Goal: Information Seeking & Learning: Check status

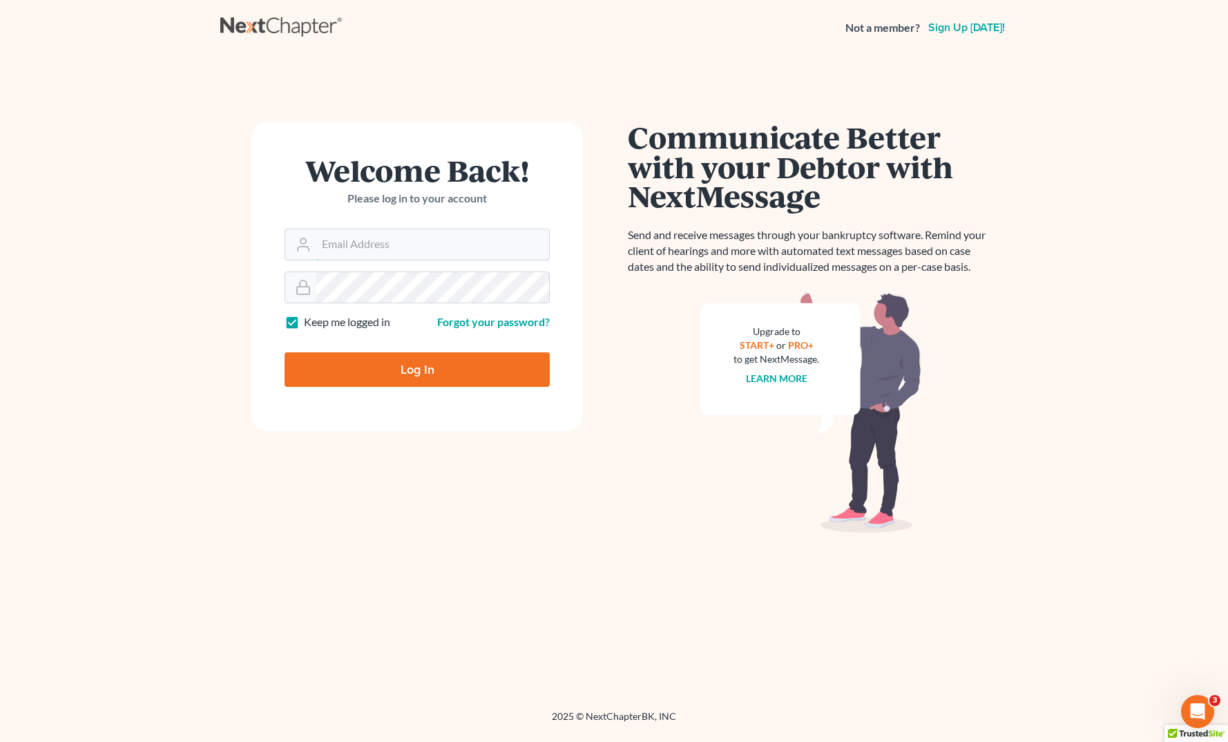
type input "[EMAIL_ADDRESS][DOMAIN_NAME]"
click at [397, 366] on input "Log In" at bounding box center [417, 369] width 265 height 35
type input "Thinking..."
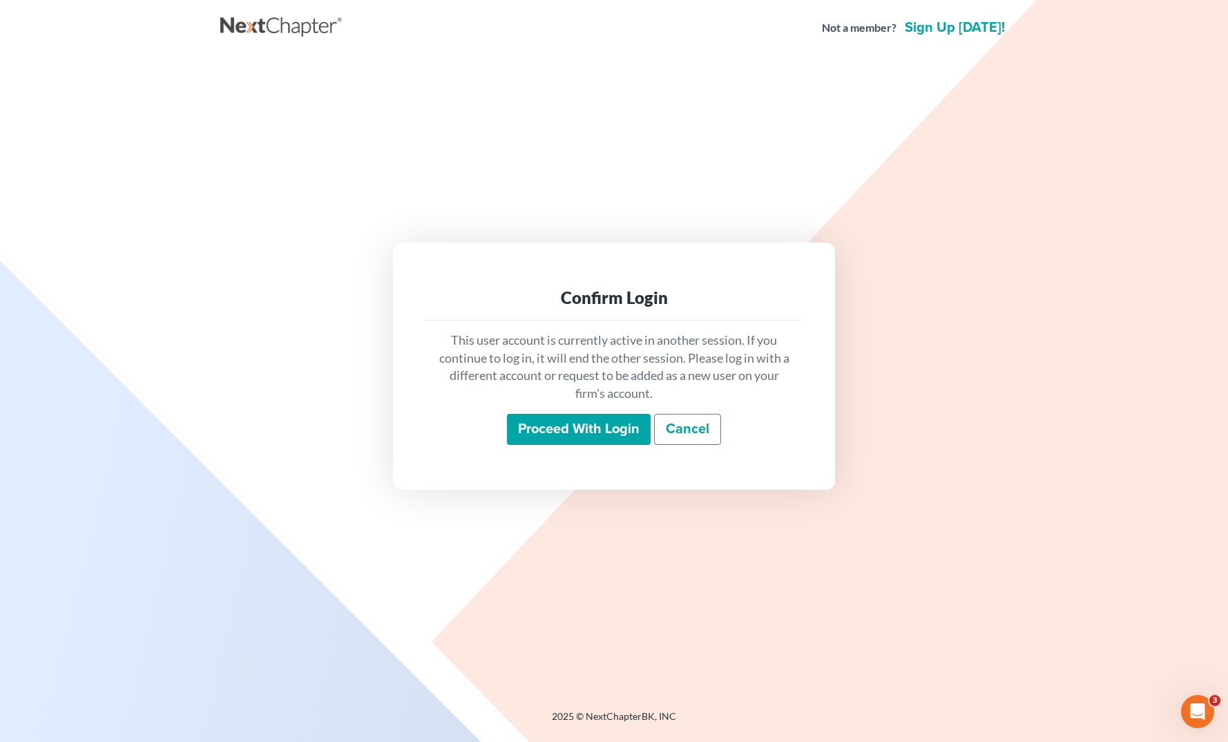
drag, startPoint x: 584, startPoint y: 420, endPoint x: 584, endPoint y: 375, distance: 44.9
click at [584, 421] on input "Proceed with login" at bounding box center [579, 430] width 144 height 32
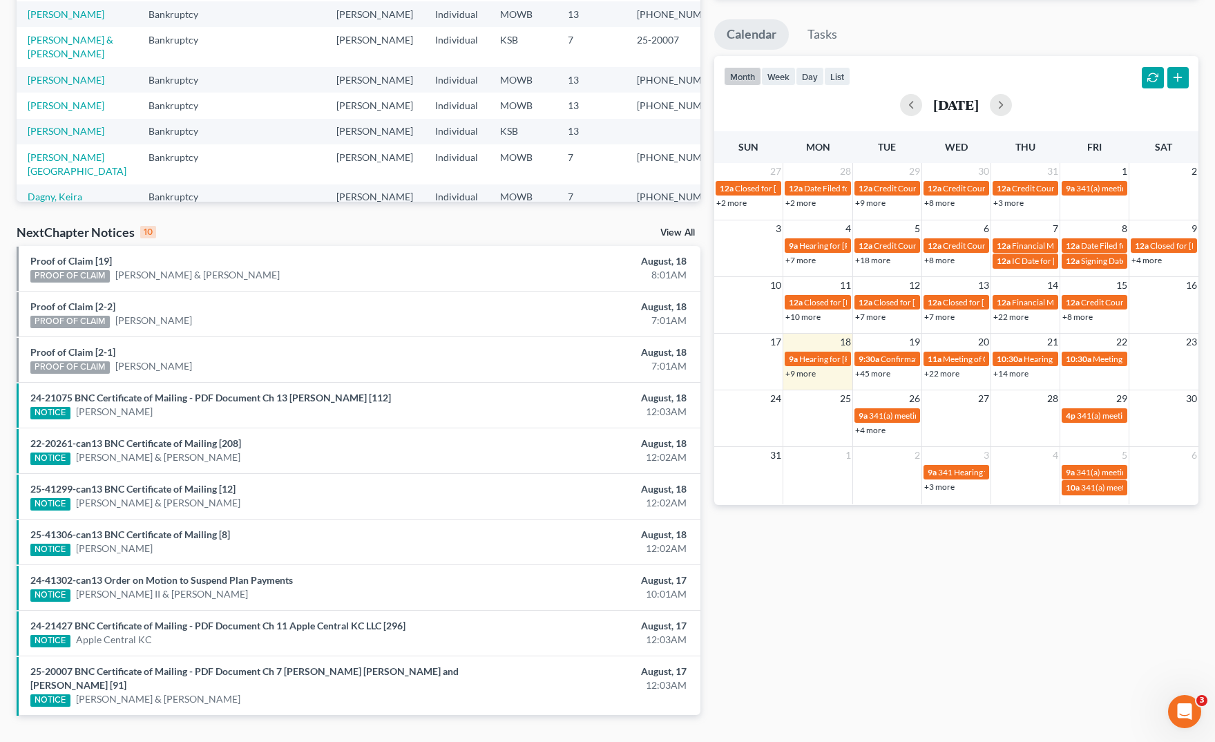
scroll to position [259, 0]
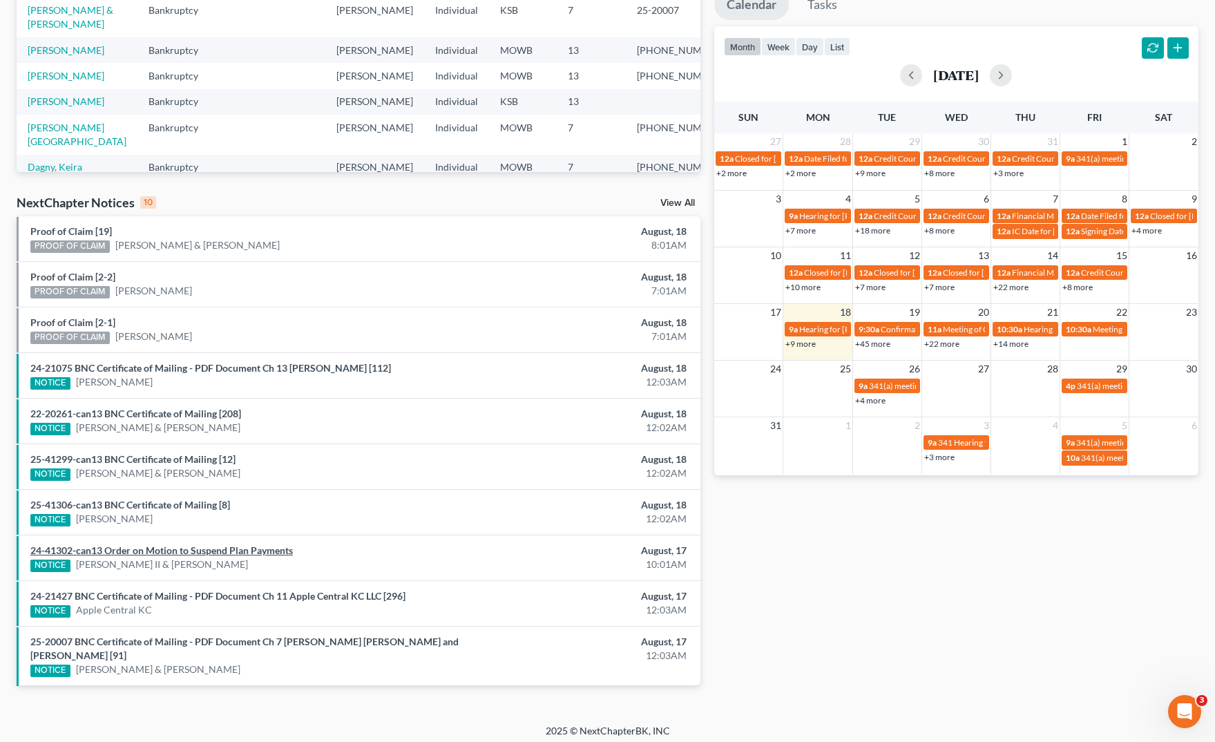
click at [214, 549] on link "24-41302-can13 Order on Motion to Suspend Plan Payments" at bounding box center [161, 550] width 262 height 12
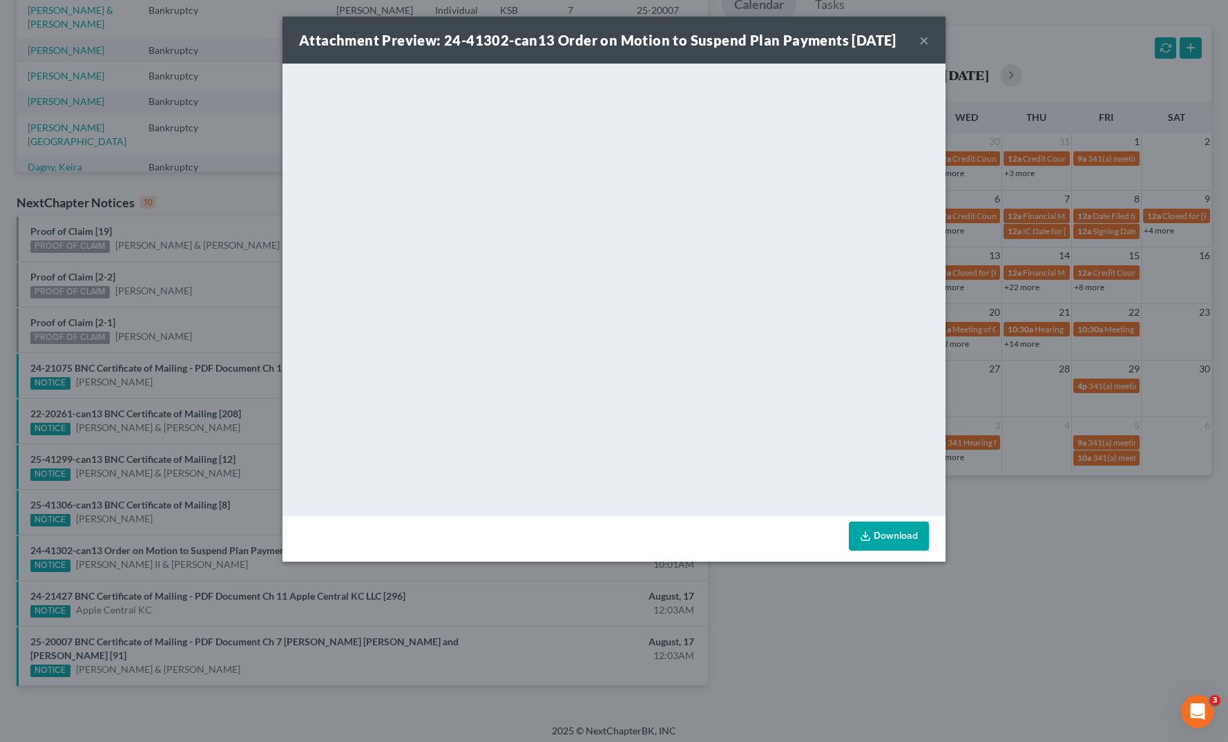
click at [851, 709] on div "Attachment Preview: 24-41302-can13 Order on Motion to Suspend Plan Payments 08/…" at bounding box center [614, 371] width 1228 height 742
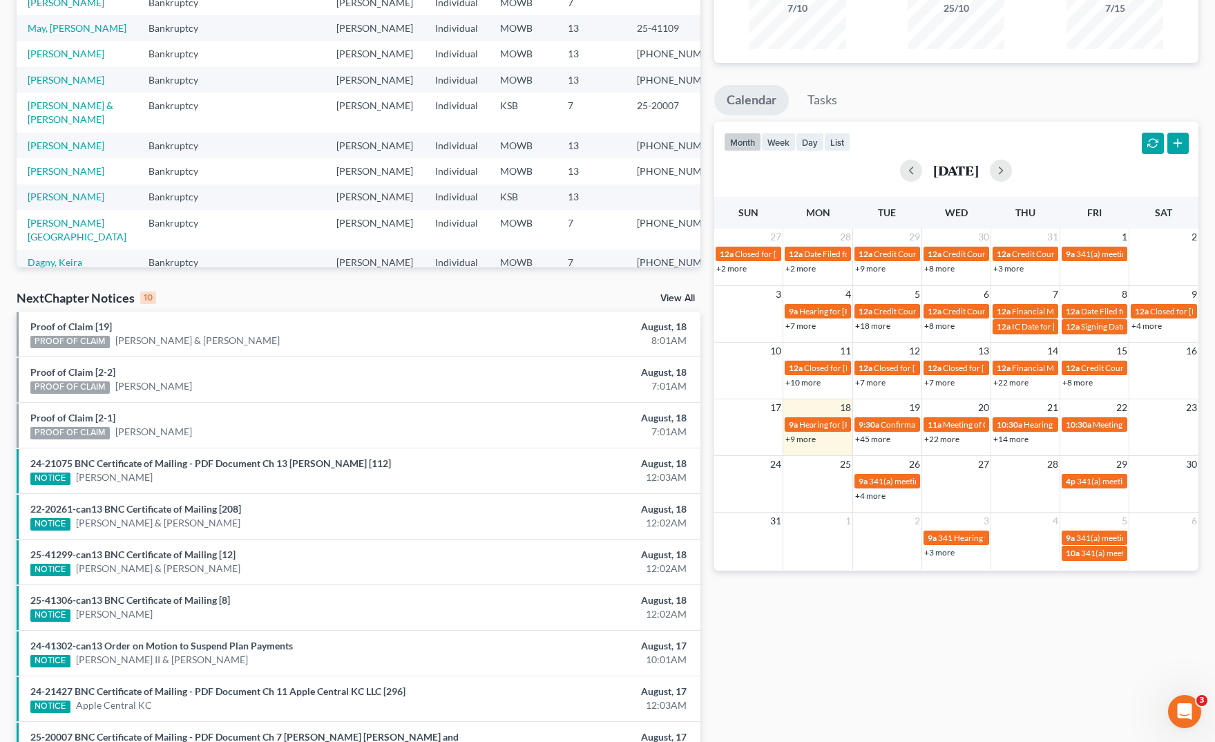
scroll to position [0, 0]
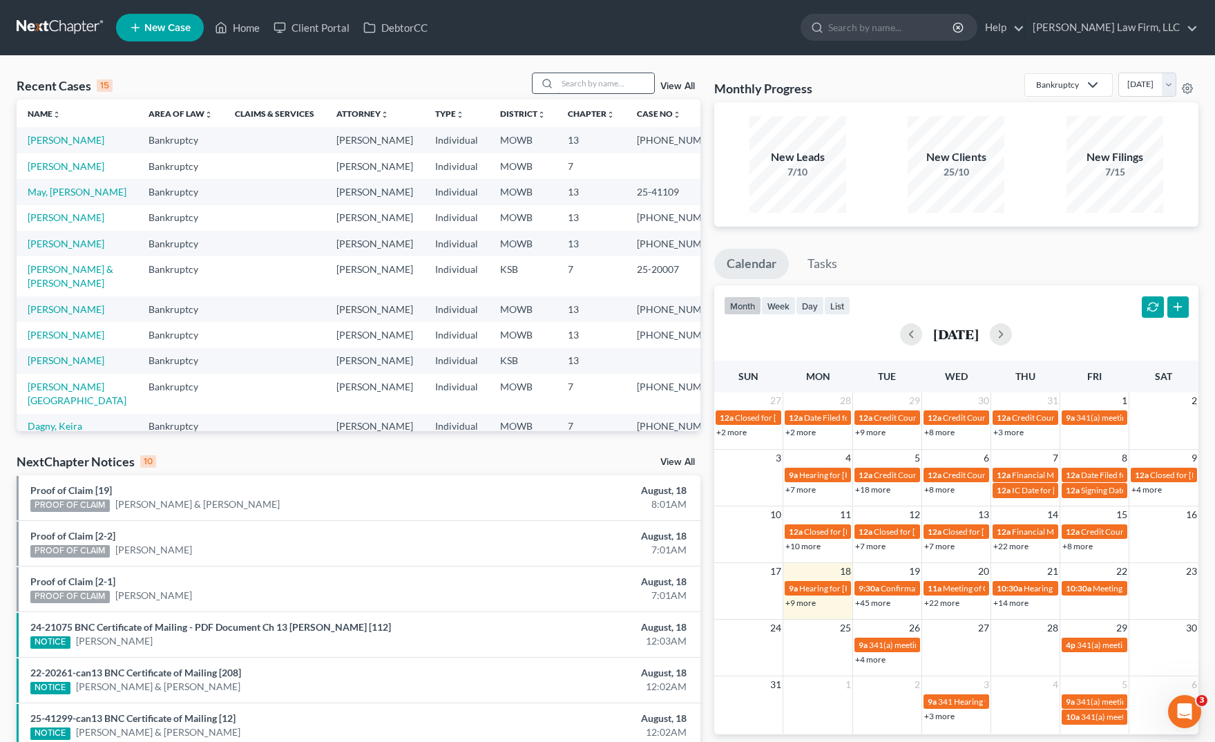
click at [606, 78] on input "search" at bounding box center [605, 83] width 97 height 20
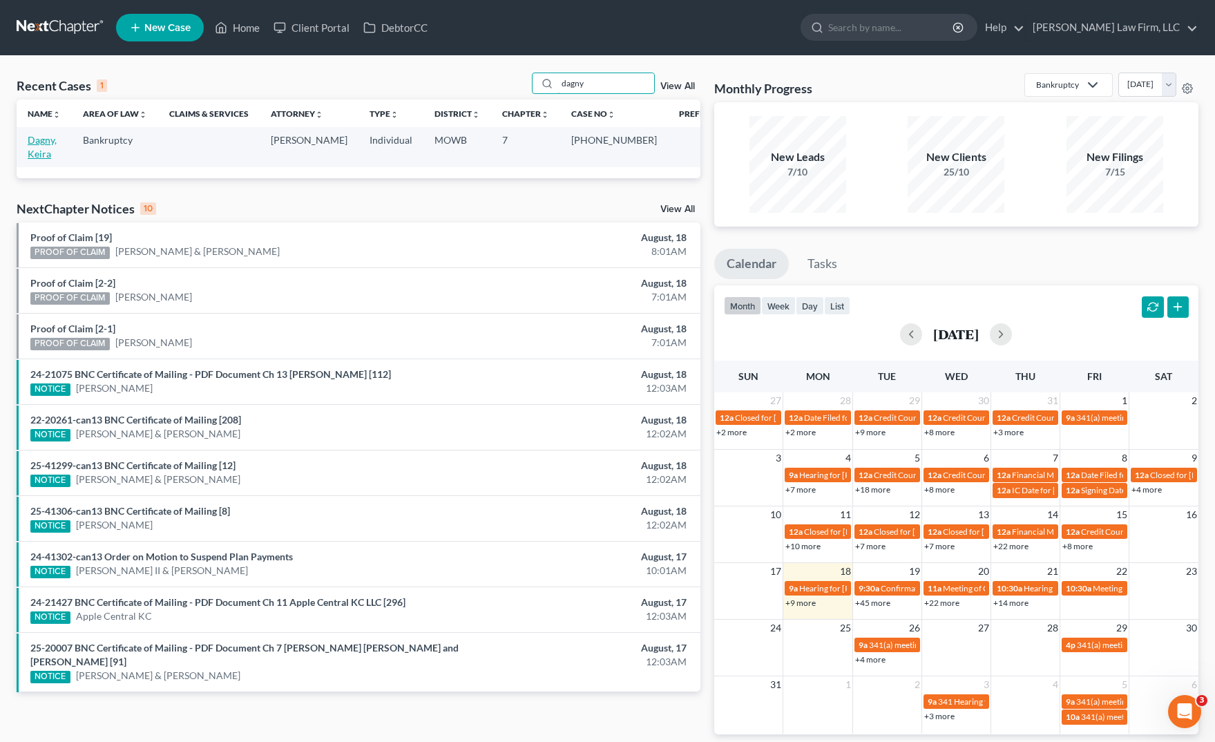
type input "dagny"
click at [57, 142] on link "Dagny, Keira" at bounding box center [42, 147] width 29 height 26
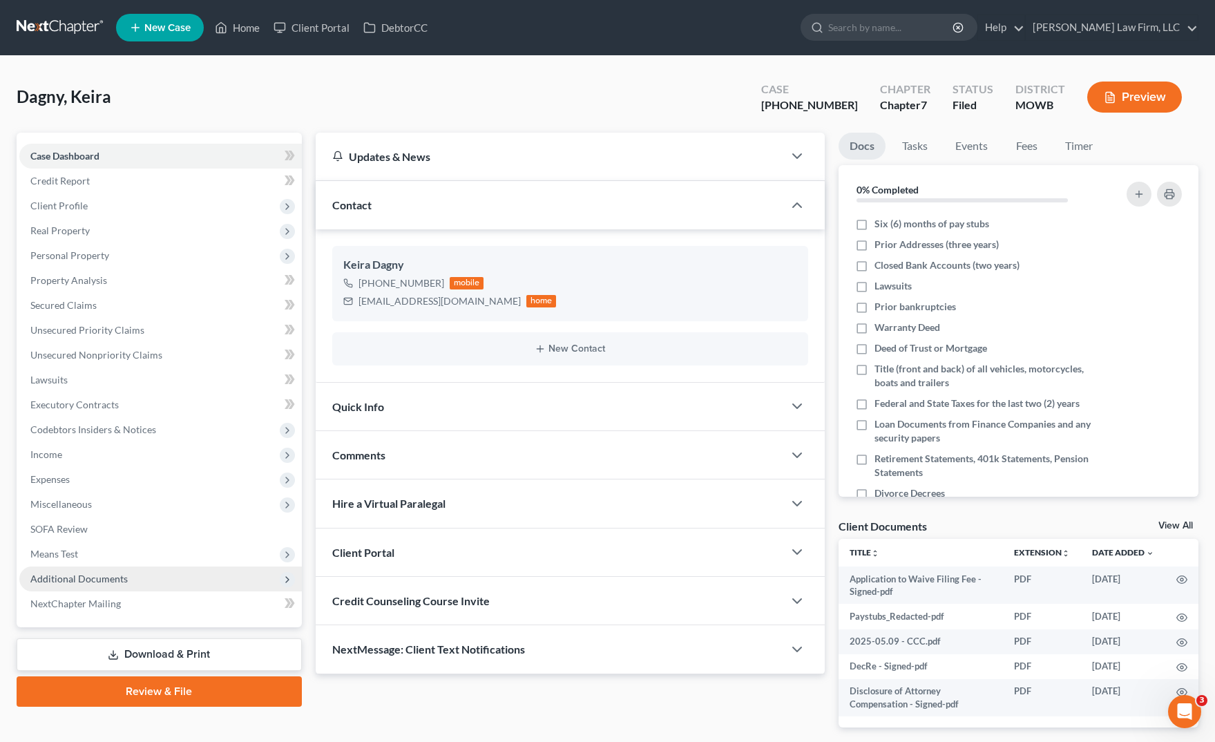
click at [98, 581] on span "Additional Documents" at bounding box center [78, 579] width 97 height 12
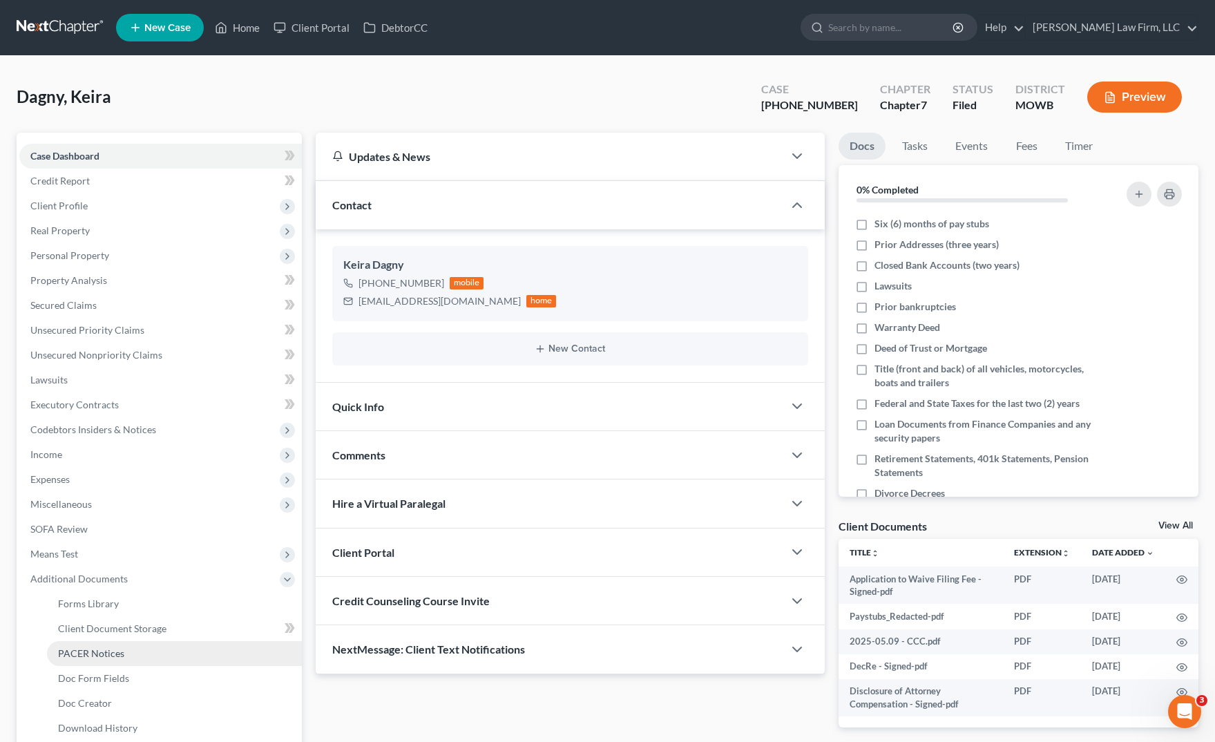
click at [135, 645] on link "PACER Notices" at bounding box center [174, 653] width 255 height 25
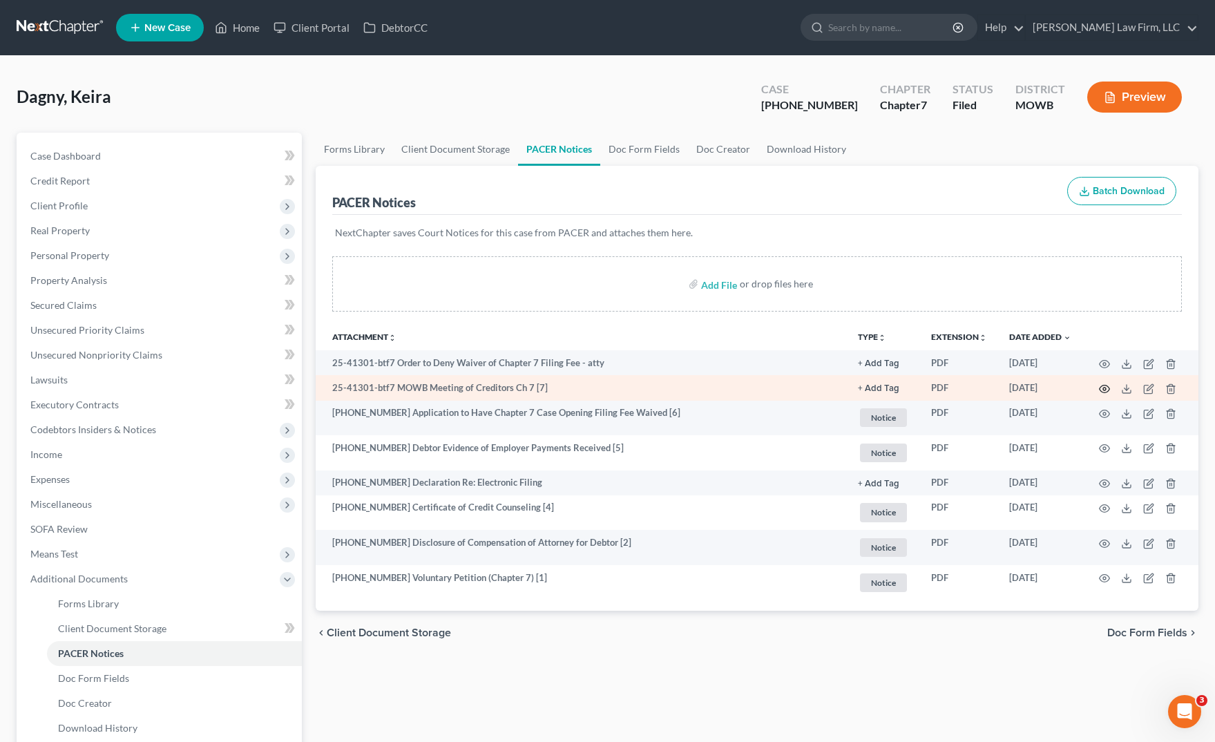
click at [1106, 387] on icon "button" at bounding box center [1104, 388] width 11 height 11
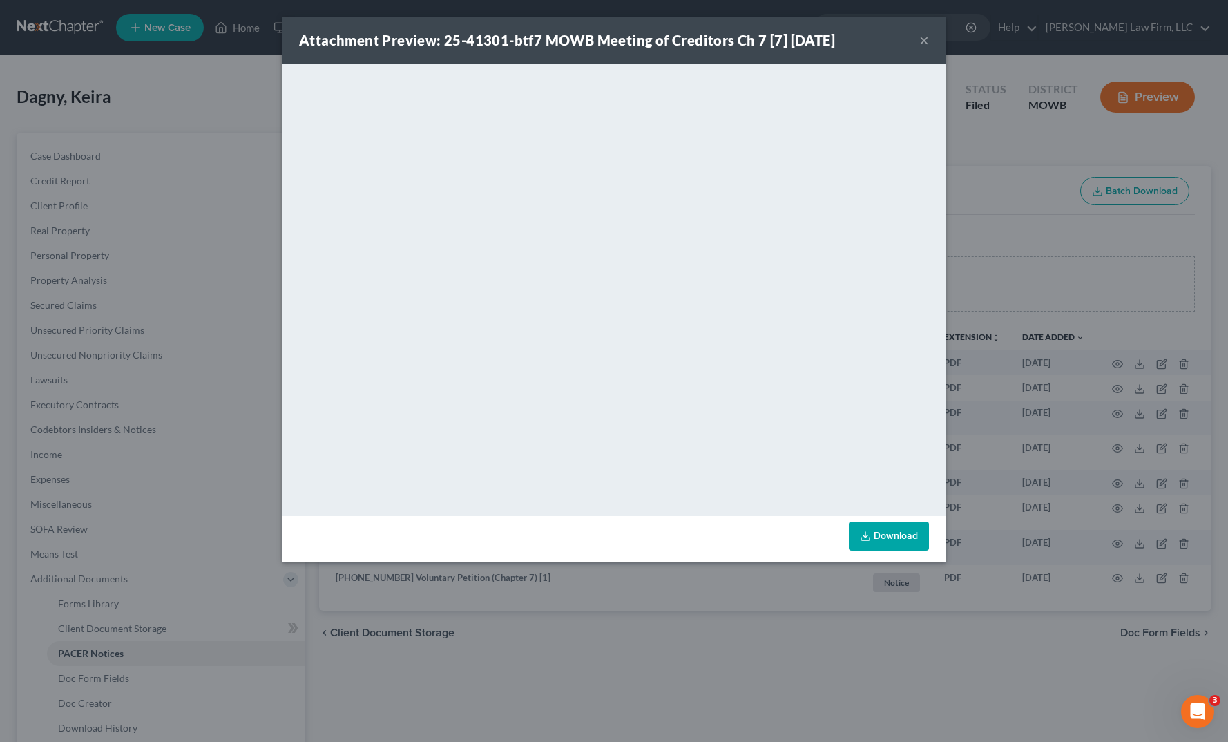
click at [261, 309] on div "Attachment Preview: 25-41301-btf7 MOWB Meeting of Creditors Ch 7 [7] 08/16/2025…" at bounding box center [614, 371] width 1228 height 742
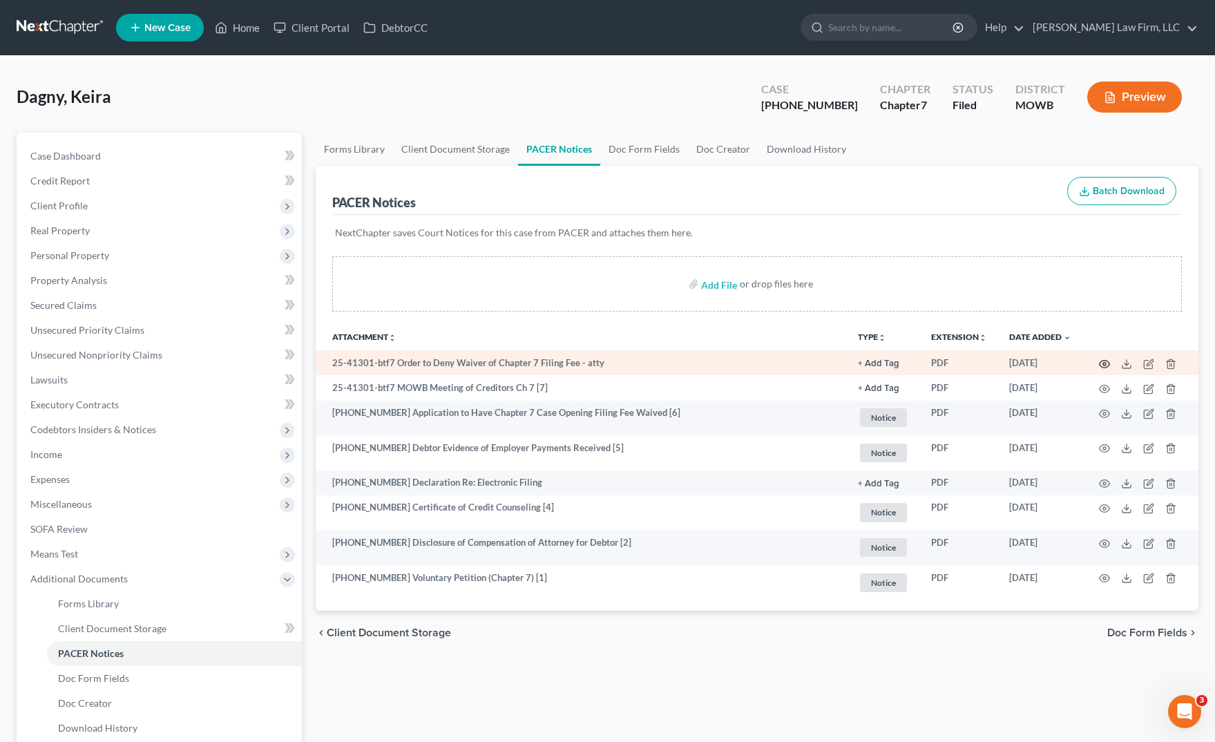
click at [1104, 360] on icon "button" at bounding box center [1105, 364] width 10 height 8
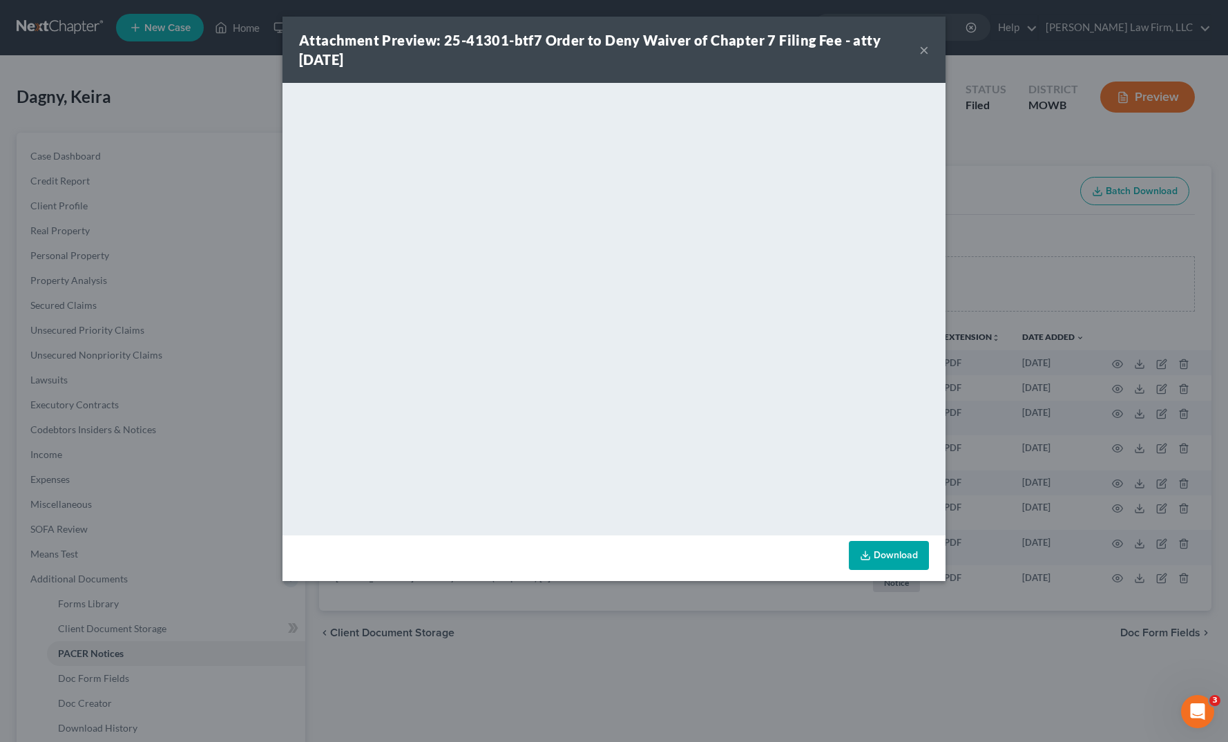
click at [684, 658] on div "Attachment Preview: 25-41301-btf7 Order to Deny Waiver of Chapter 7 Filing Fee …" at bounding box center [614, 371] width 1228 height 742
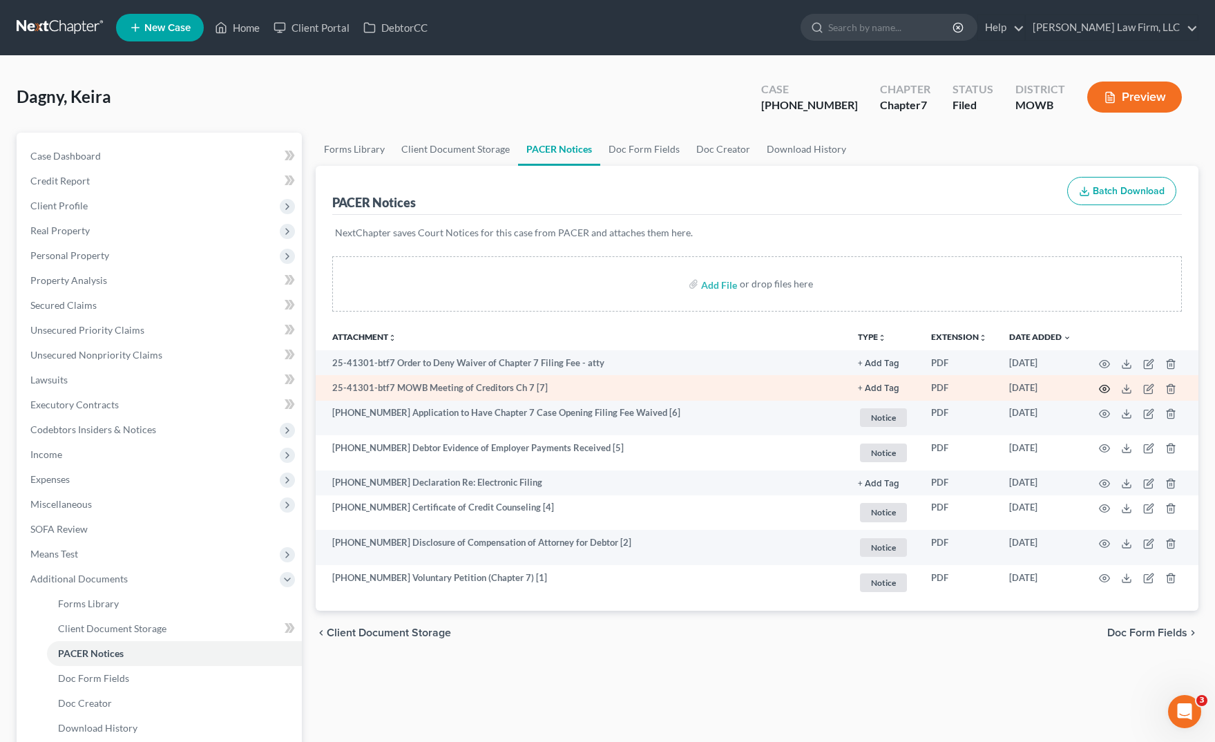
click at [1106, 387] on icon "button" at bounding box center [1104, 388] width 11 height 11
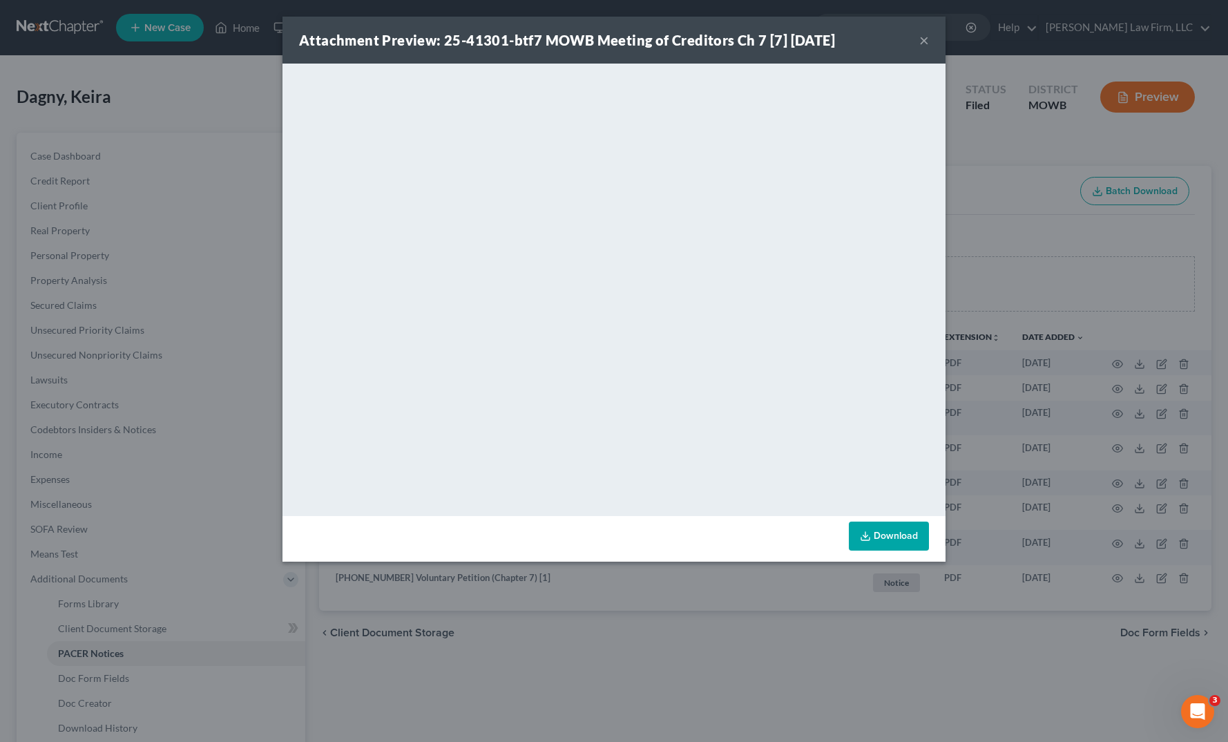
click at [1195, 588] on div "Attachment Preview: 25-41301-btf7 MOWB Meeting of Creditors Ch 7 [7] 08/16/2025…" at bounding box center [614, 371] width 1228 height 742
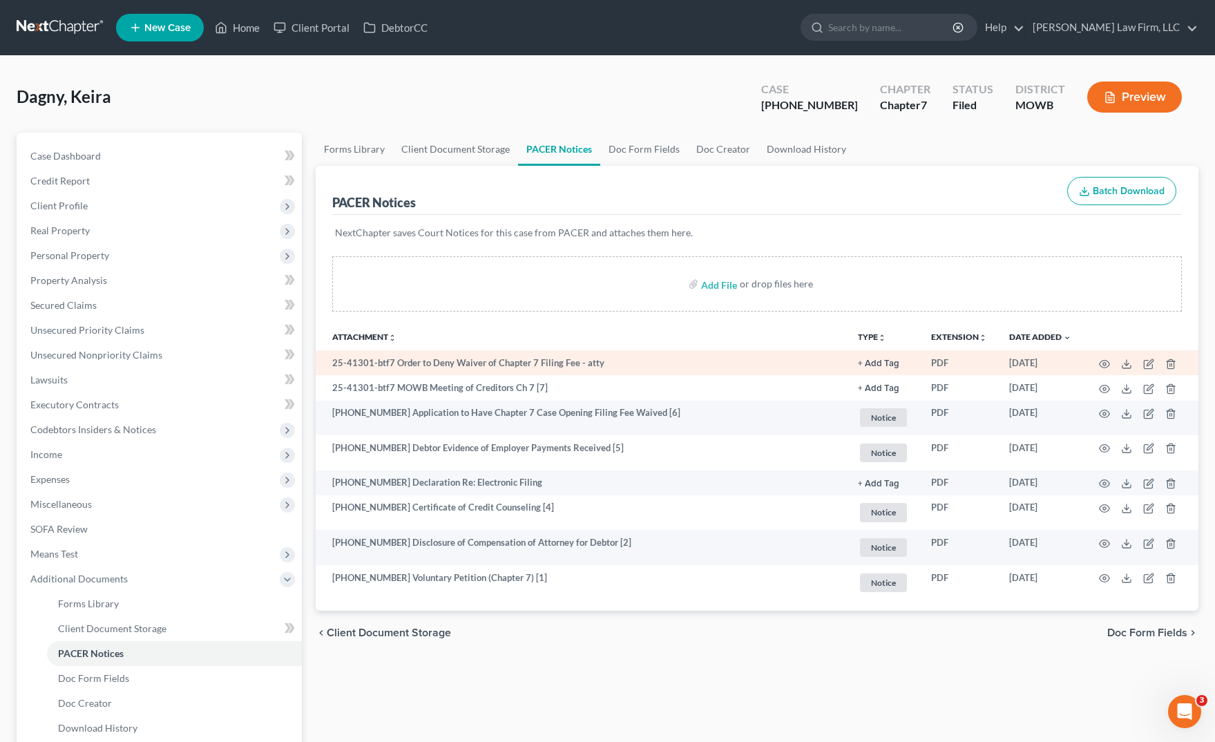
click at [1107, 370] on td at bounding box center [1140, 362] width 116 height 25
click at [1100, 361] on icon "button" at bounding box center [1104, 363] width 11 height 11
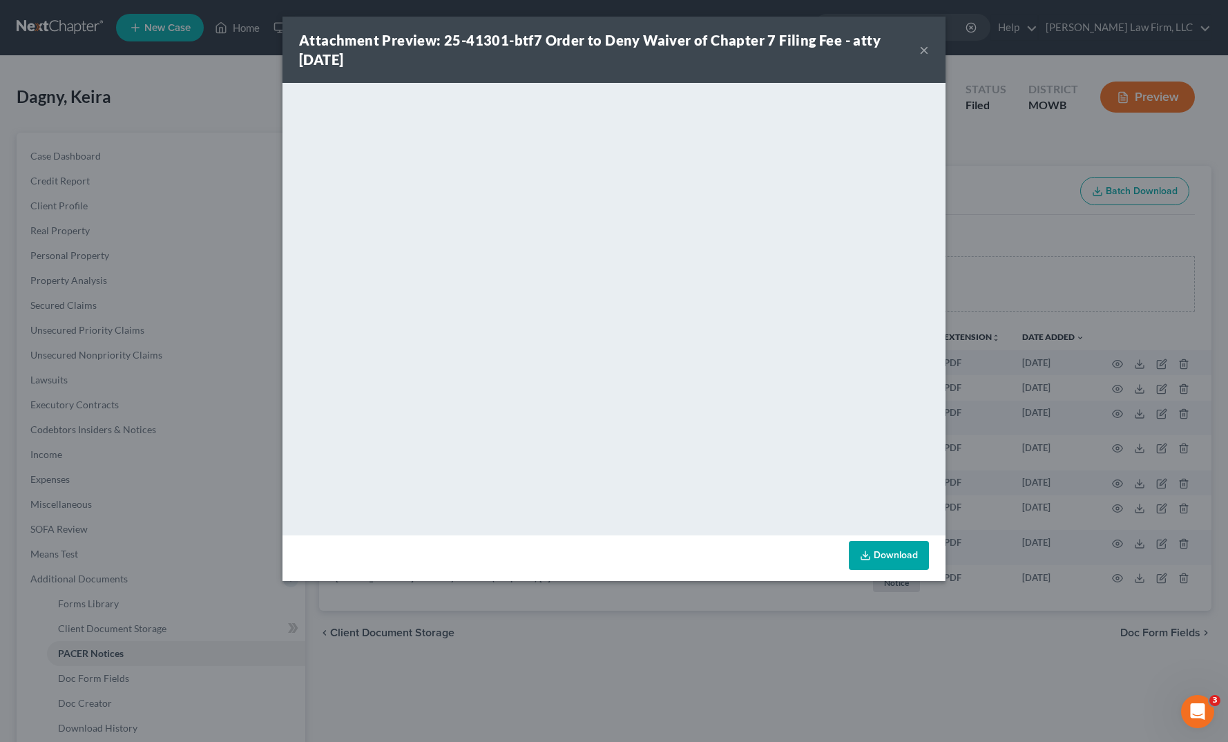
click at [177, 109] on div "Attachment Preview: 25-41301-btf7 Order to Deny Waiver of Chapter 7 Filing Fee …" at bounding box center [614, 371] width 1228 height 742
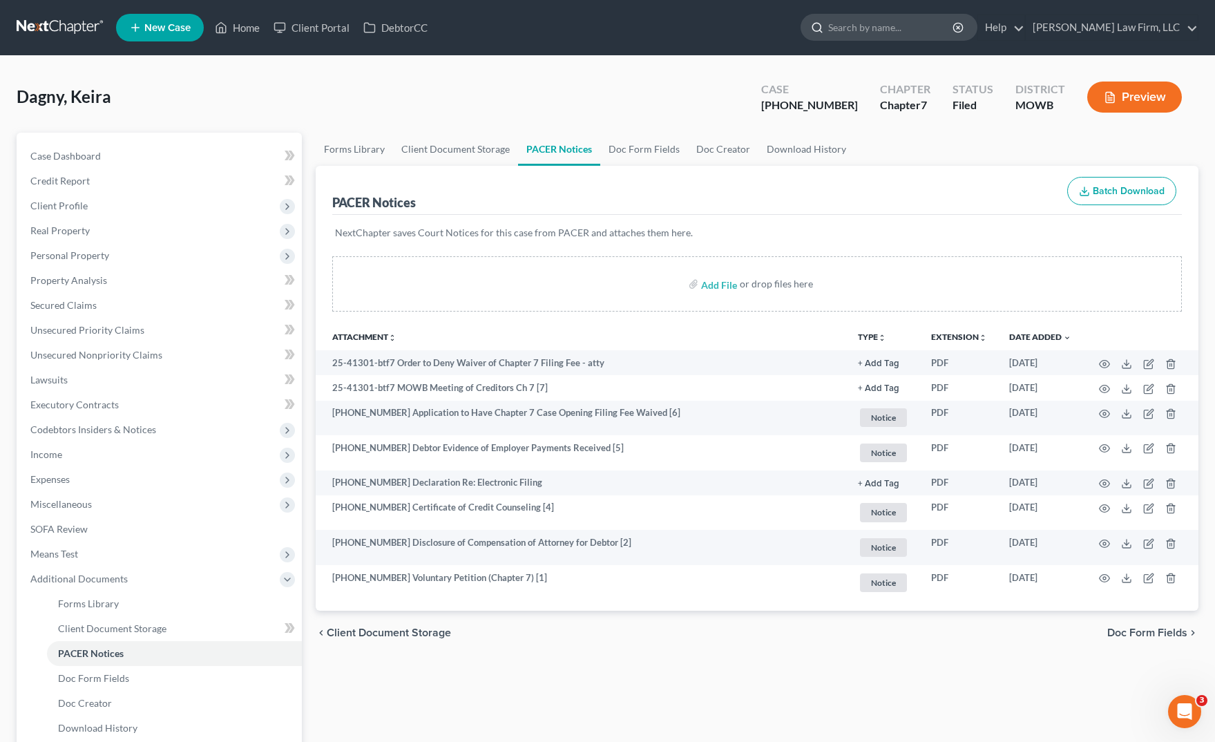
click at [932, 21] on input "search" at bounding box center [891, 28] width 126 height 26
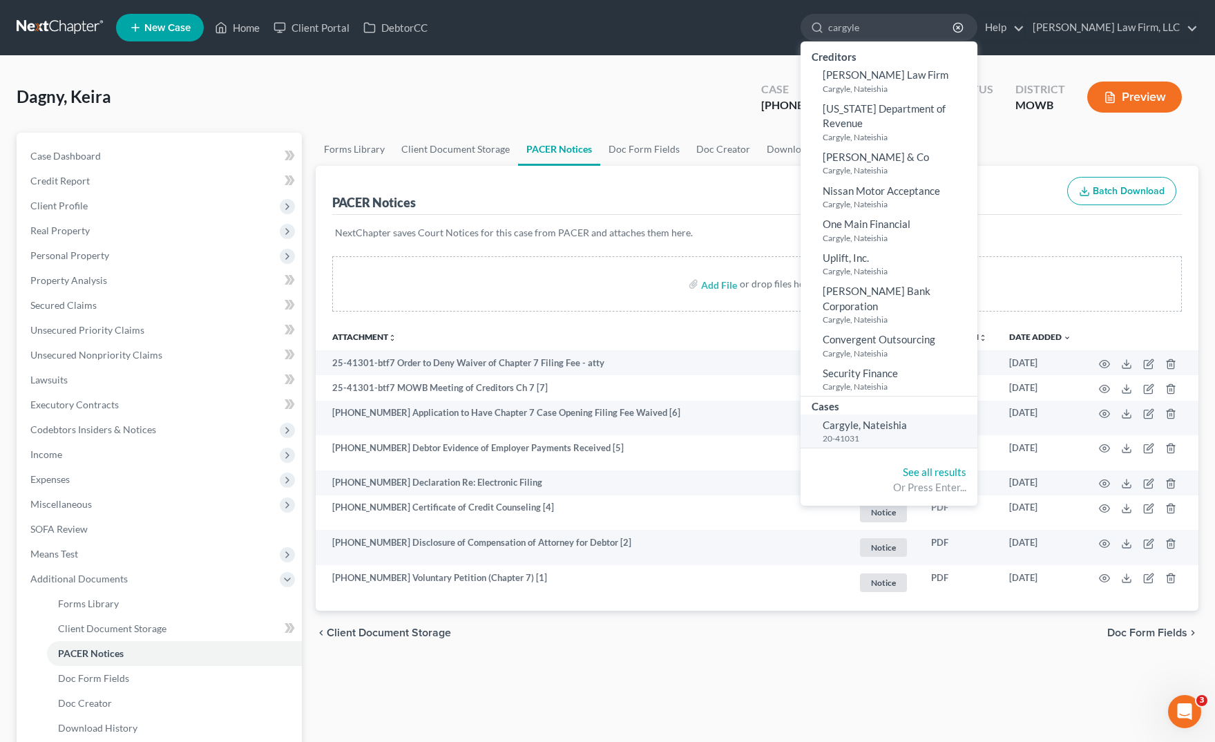
type input "cargyle"
click at [949, 432] on small "20-41031" at bounding box center [898, 438] width 151 height 12
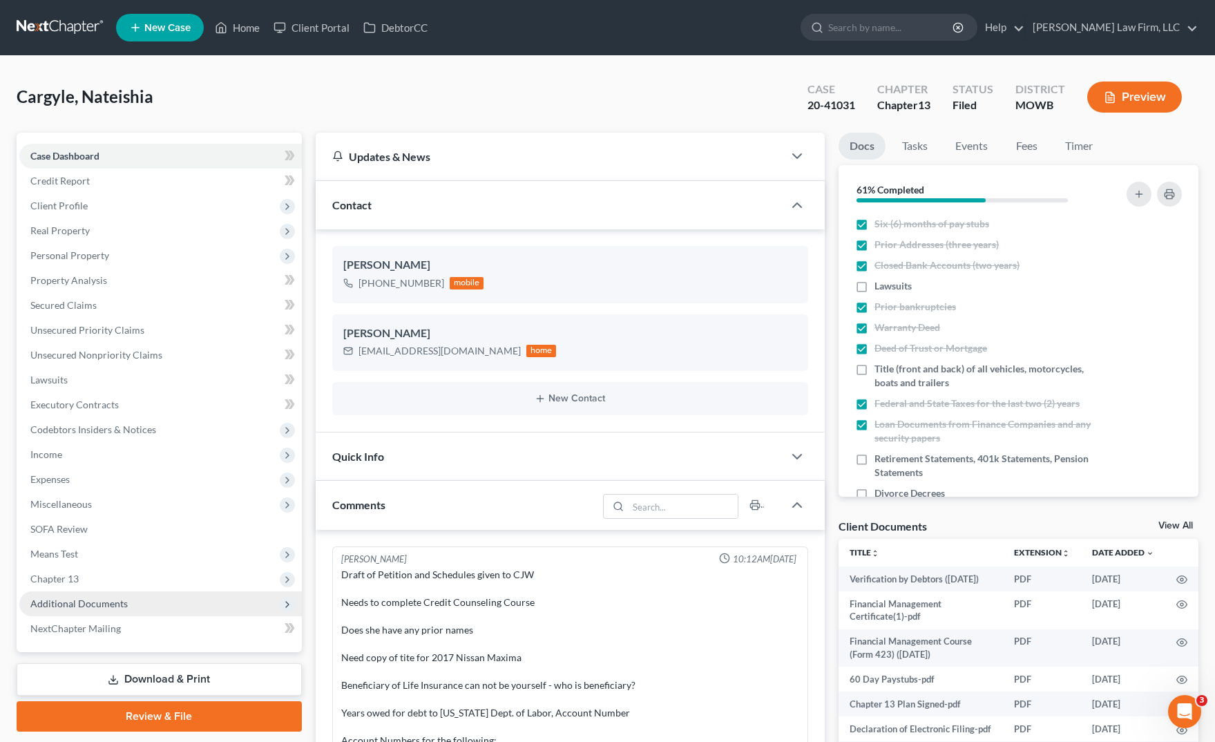
click at [162, 603] on span "Additional Documents" at bounding box center [160, 603] width 282 height 25
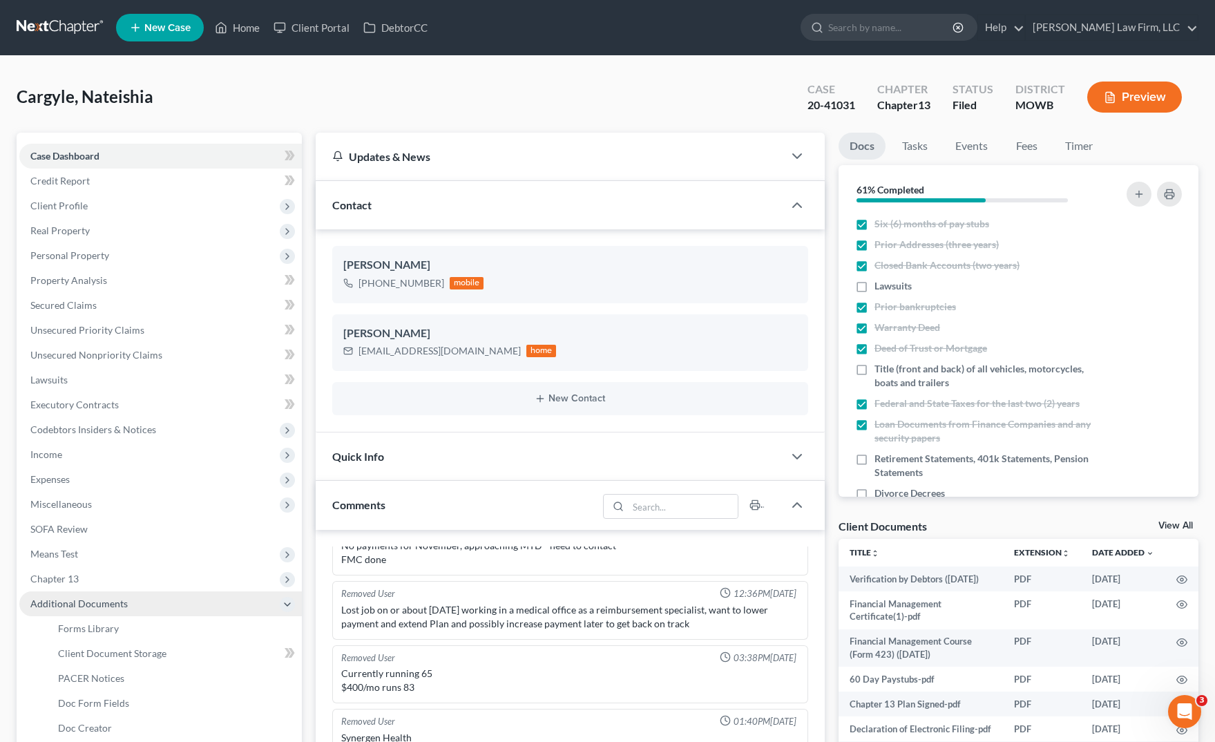
scroll to position [86, 0]
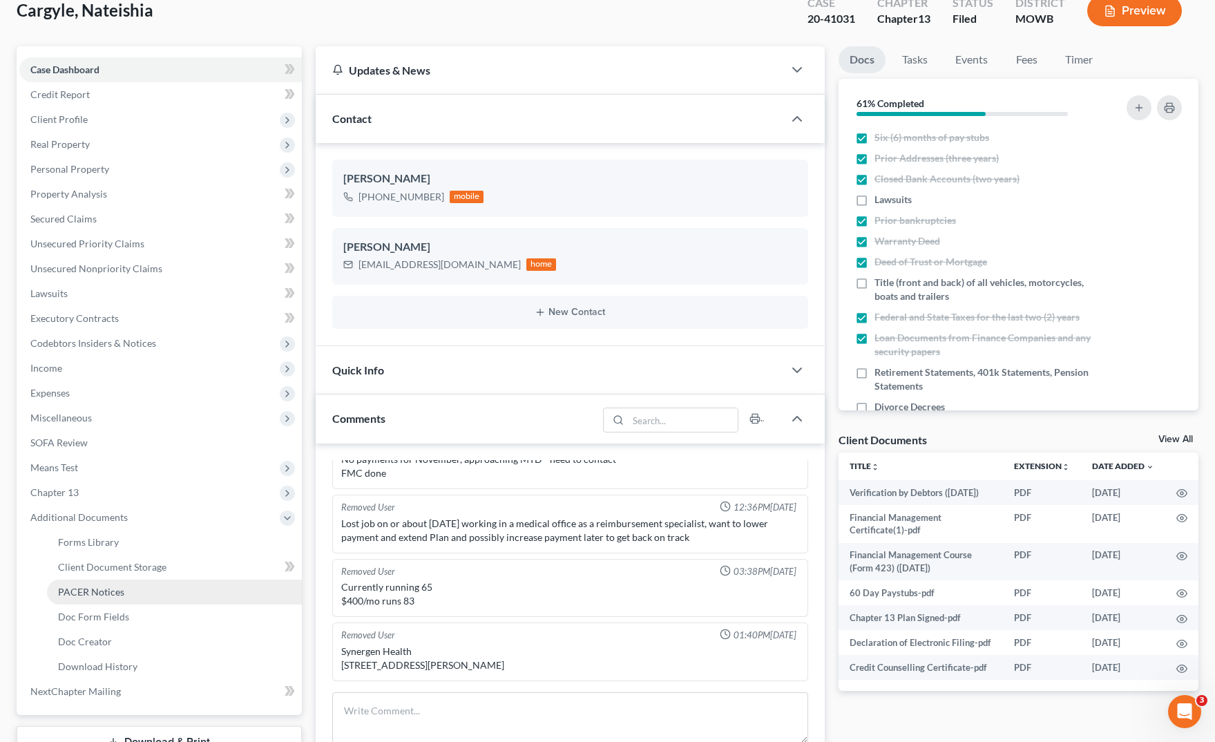
click at [141, 602] on link "PACER Notices" at bounding box center [174, 591] width 255 height 25
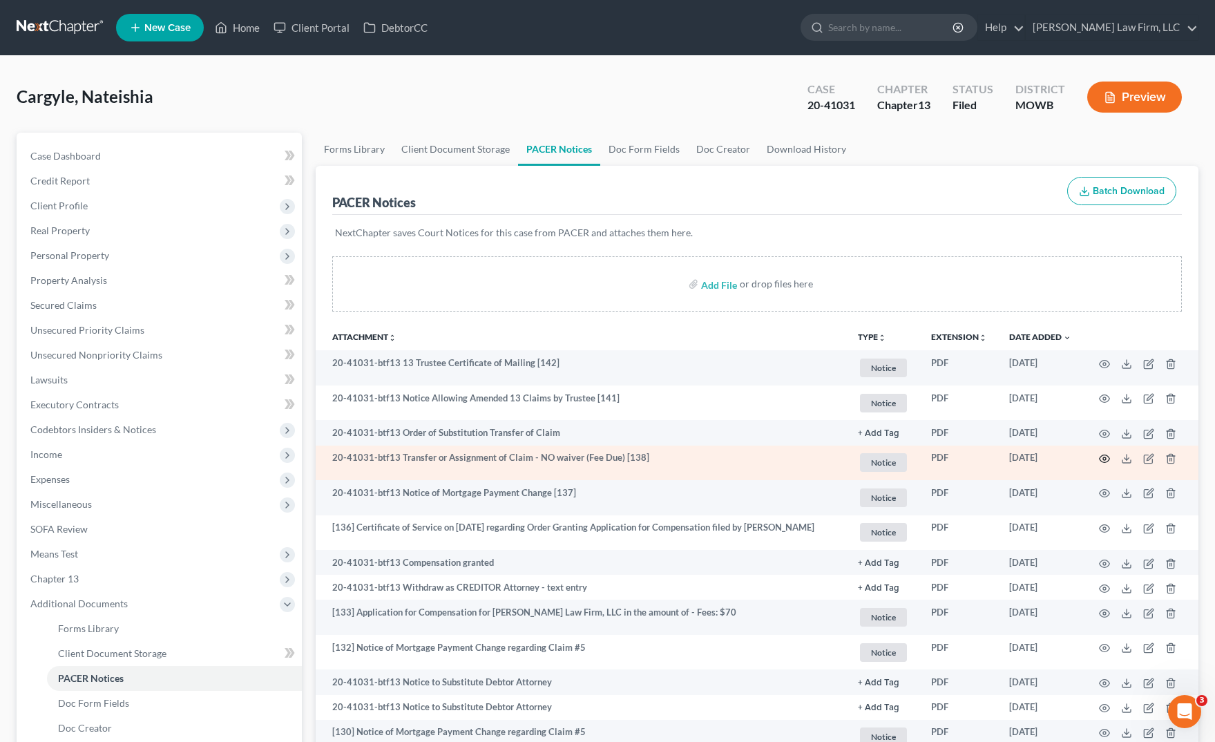
click at [1102, 457] on icon "button" at bounding box center [1104, 458] width 11 height 11
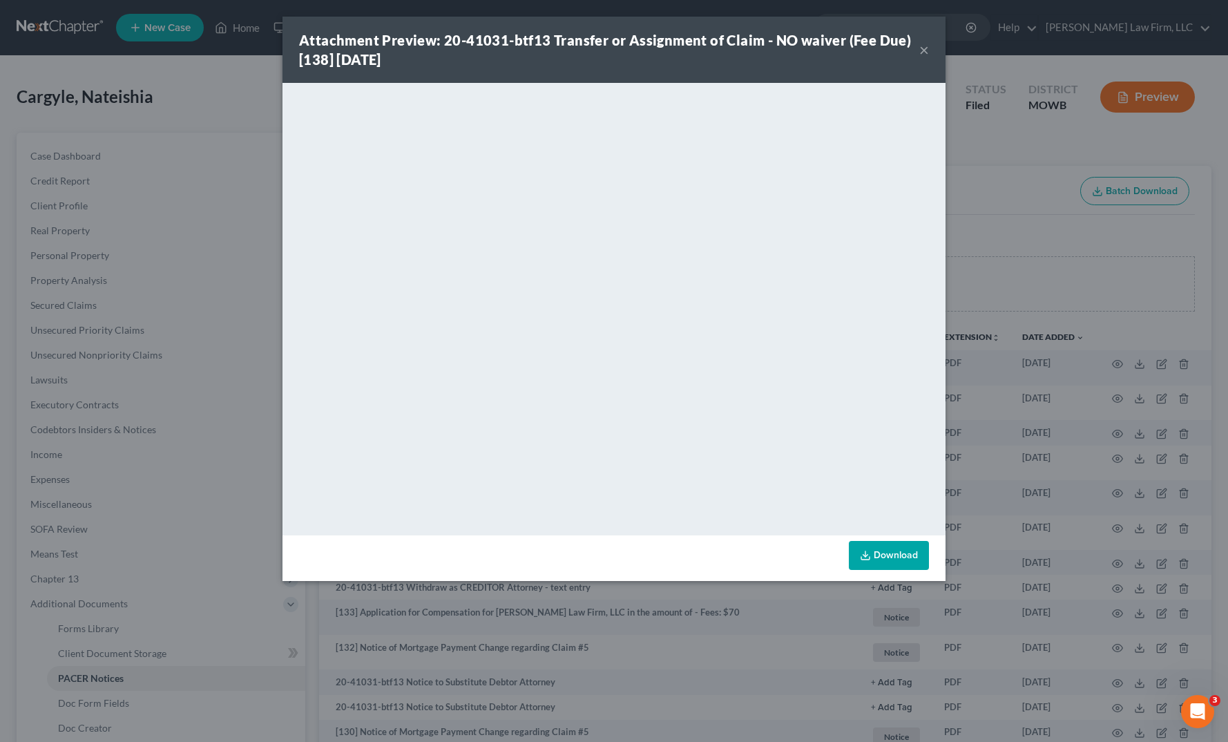
click at [1077, 289] on div "Attachment Preview: 20-41031-btf13 Transfer or Assignment of Claim - NO waiver …" at bounding box center [614, 371] width 1228 height 742
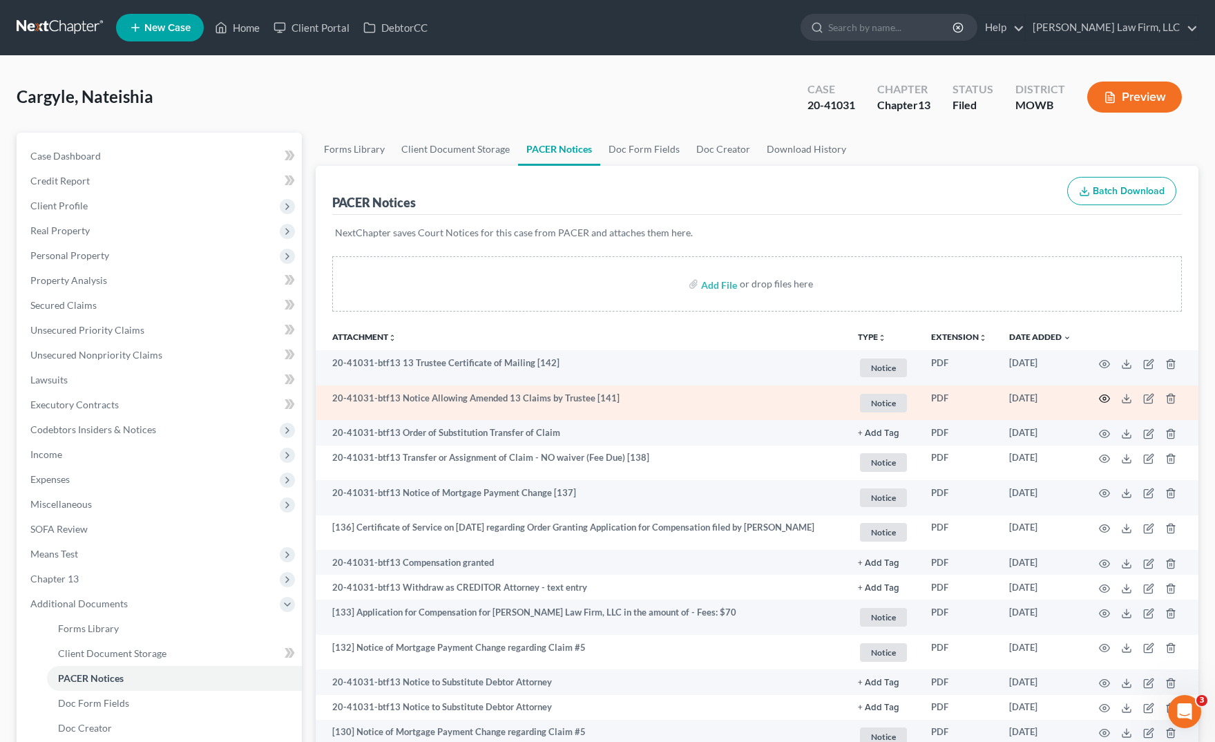
click at [1109, 396] on icon "button" at bounding box center [1104, 398] width 11 height 11
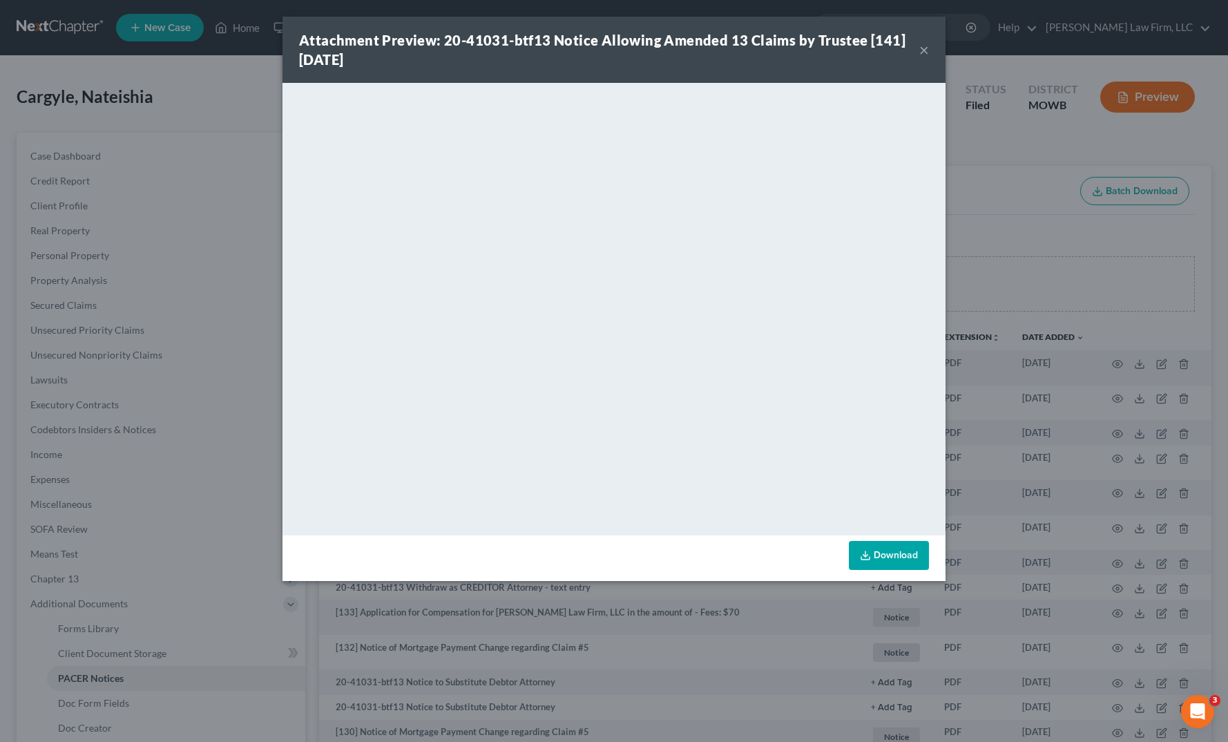
click at [160, 58] on div "Attachment Preview: 20-41031-btf13 Notice Allowing Amended 13 Claims by Trustee…" at bounding box center [614, 371] width 1228 height 742
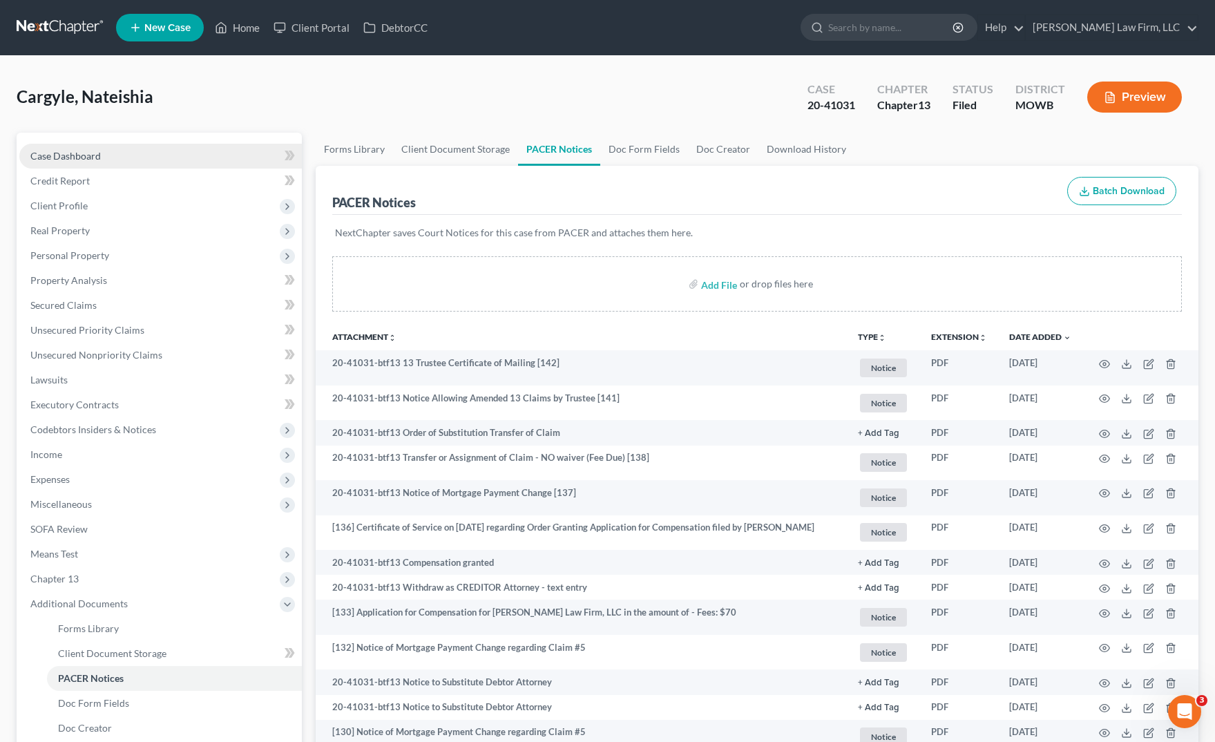
click at [119, 150] on link "Case Dashboard" at bounding box center [160, 156] width 282 height 25
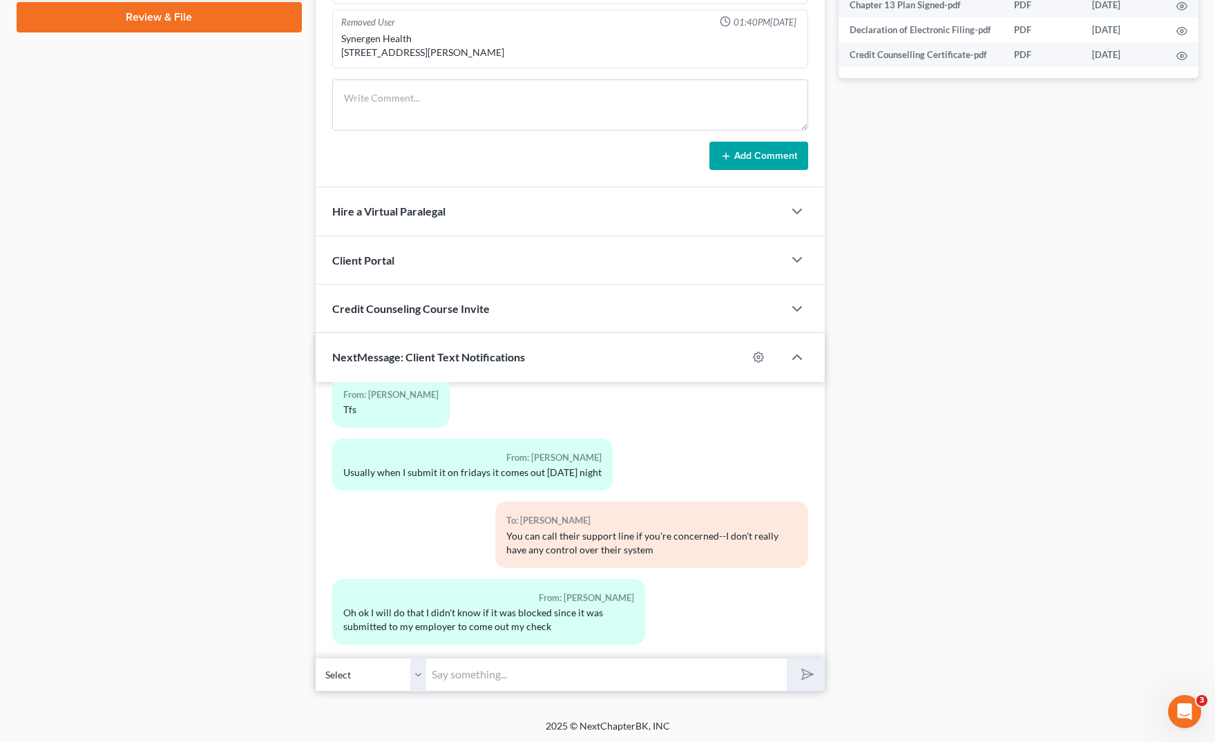
scroll to position [701, 0]
click at [640, 667] on input "text" at bounding box center [606, 672] width 361 height 34
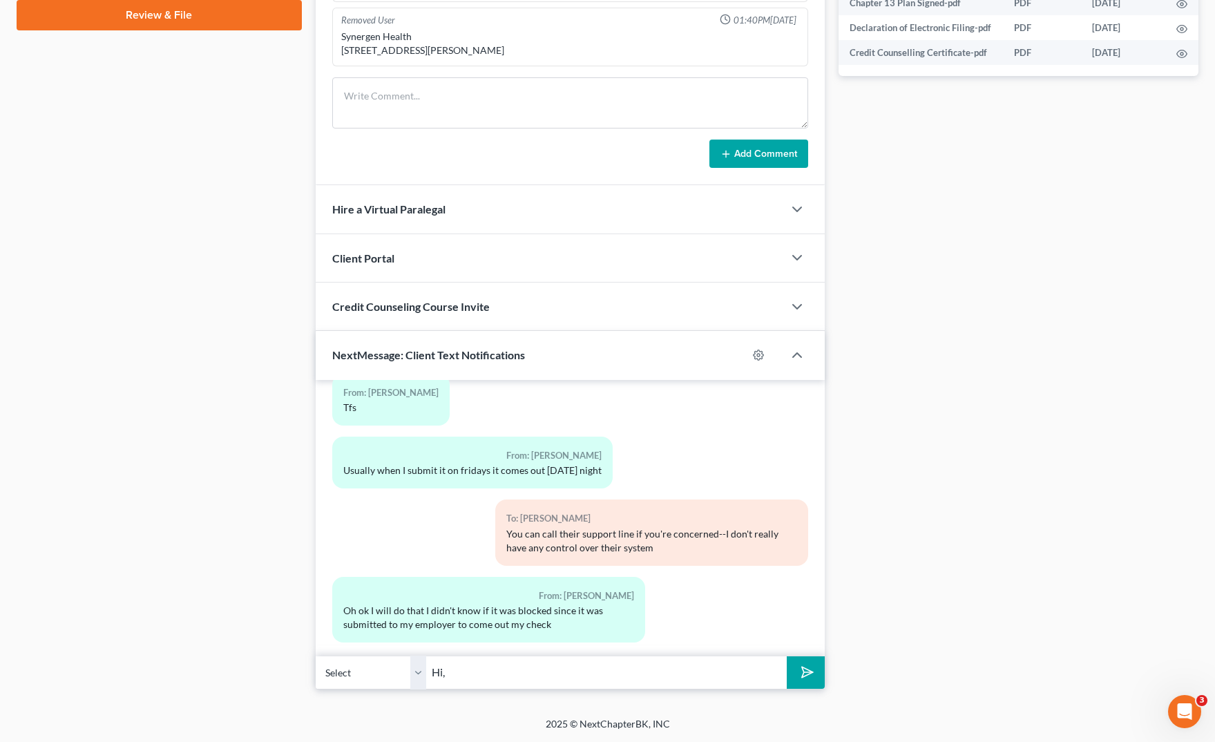
click at [418, 577] on div "From: Nateishia Cargyle Oh ok I will do that I didn't know if it was blocked si…" at bounding box center [488, 610] width 313 height 66
drag, startPoint x: 553, startPoint y: 581, endPoint x: 591, endPoint y: 583, distance: 38.0
click at [591, 588] on div "From: Nateishia Cargyle" at bounding box center [488, 596] width 291 height 16
copy div "Nateishia"
click at [542, 658] on input "Hi," at bounding box center [606, 672] width 361 height 34
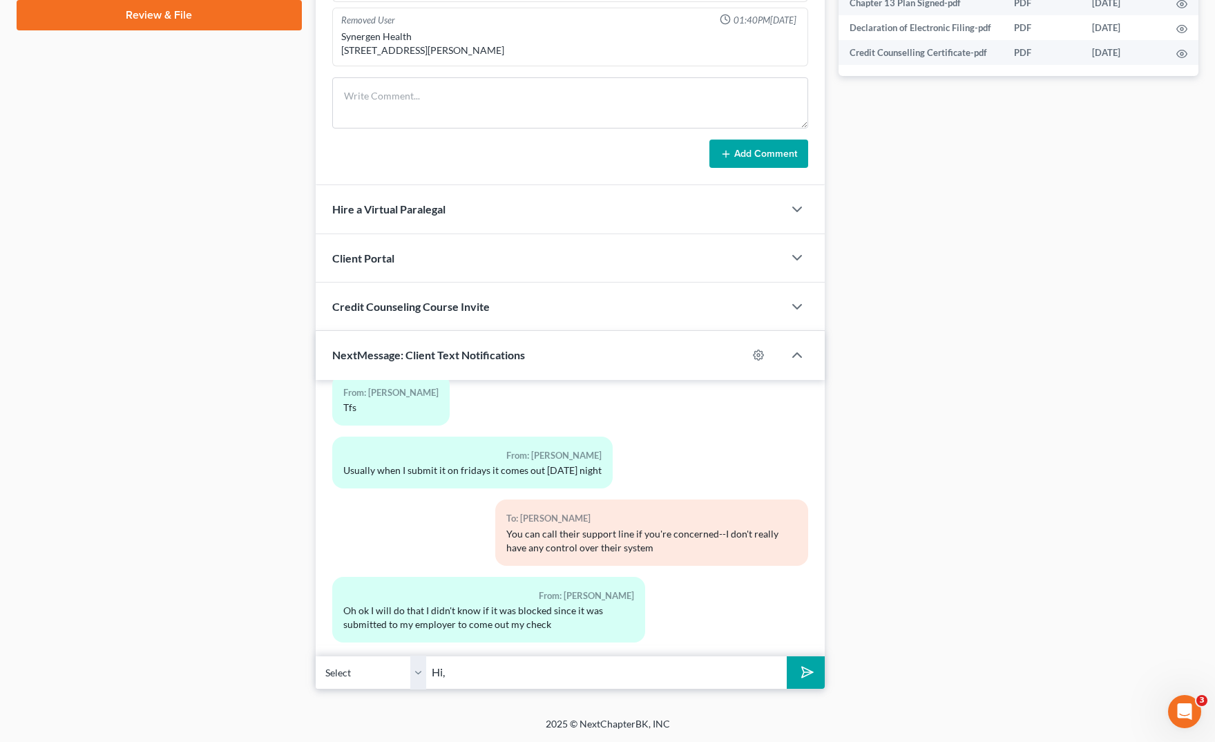
paste input "Nateishia"
type input "Hi, Nateishia. This is Joan at Sader Law Firm. Please give me a call when you'r…"
click at [787, 656] on button "submit" at bounding box center [806, 672] width 38 height 32
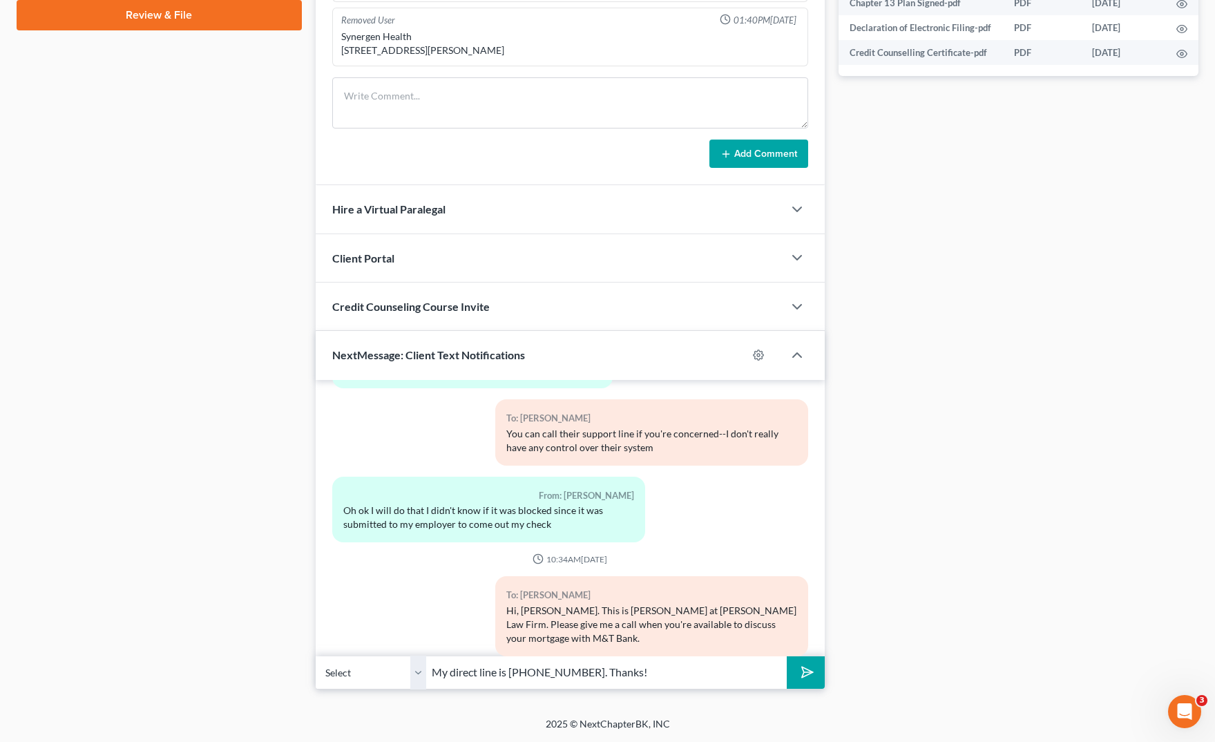
type input "My direct line is 816-595-1807. Thanks!"
click at [793, 674] on button "submit" at bounding box center [806, 672] width 38 height 32
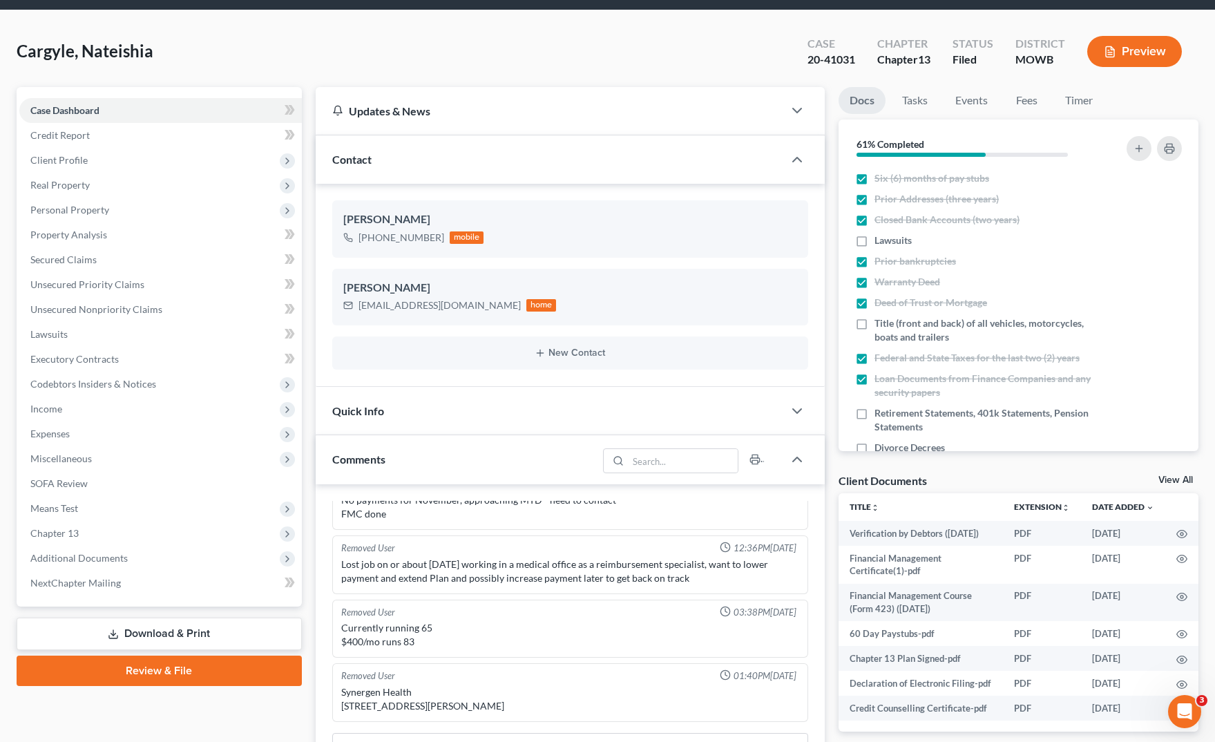
scroll to position [0, 0]
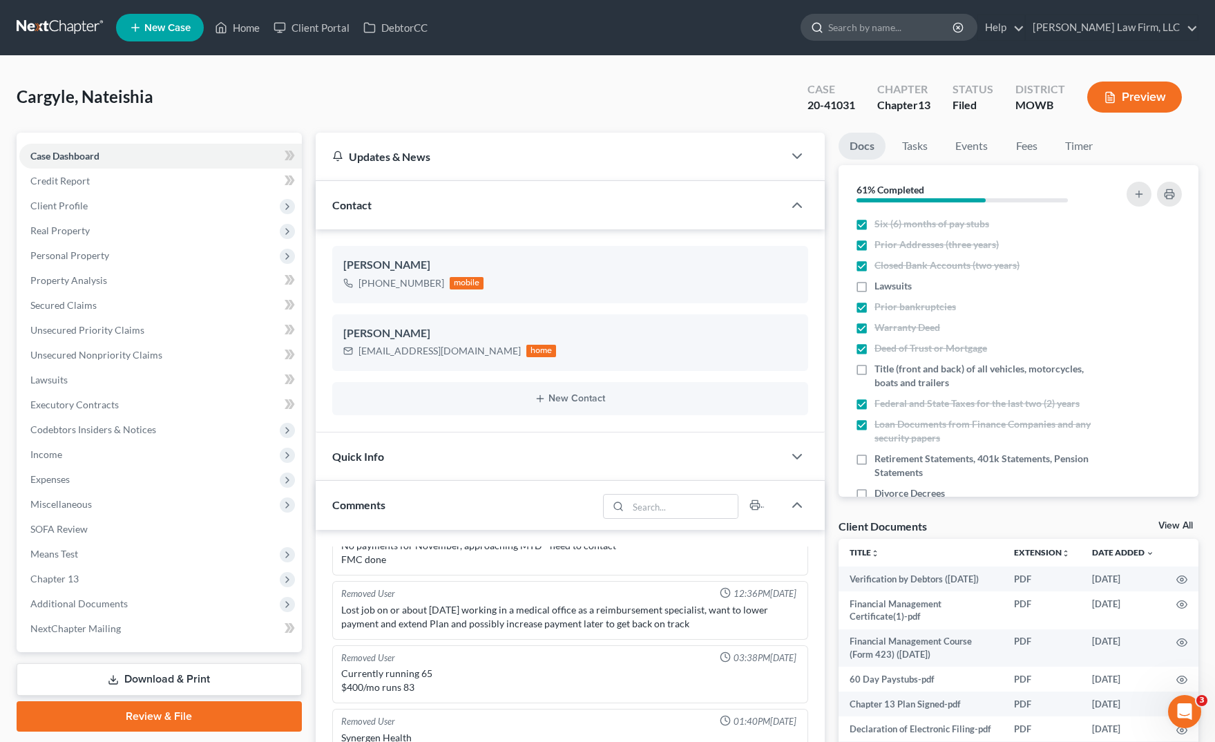
click at [938, 29] on input "search" at bounding box center [891, 28] width 126 height 26
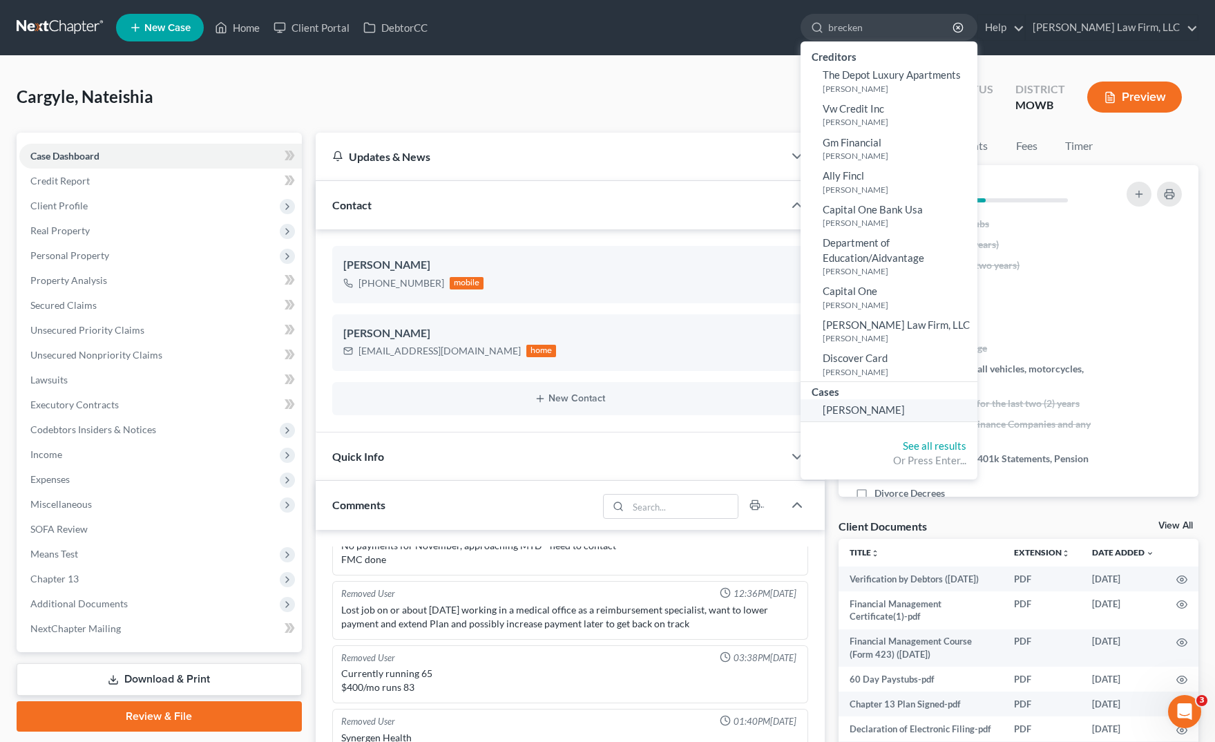
type input "brecken"
click at [905, 412] on span "Breckenridge, Brandon" at bounding box center [864, 409] width 82 height 12
select select "4"
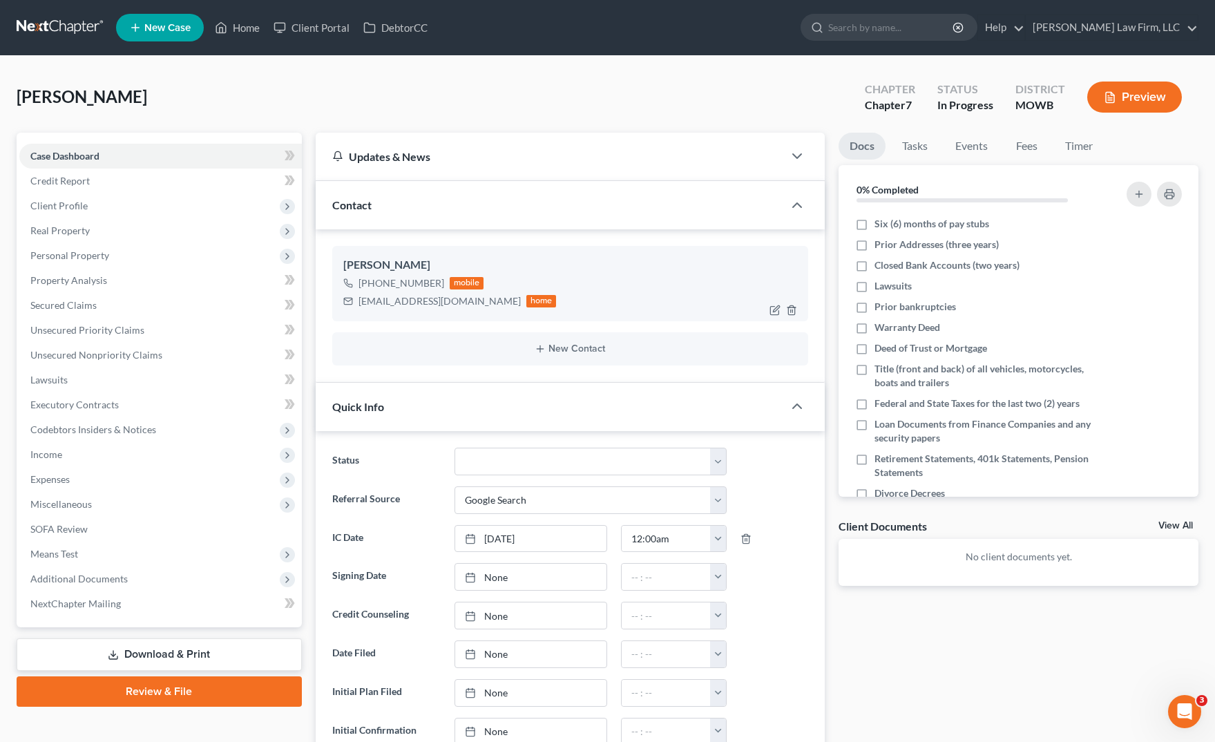
scroll to position [213, 0]
click at [183, 204] on span "Client Profile" at bounding box center [160, 205] width 282 height 25
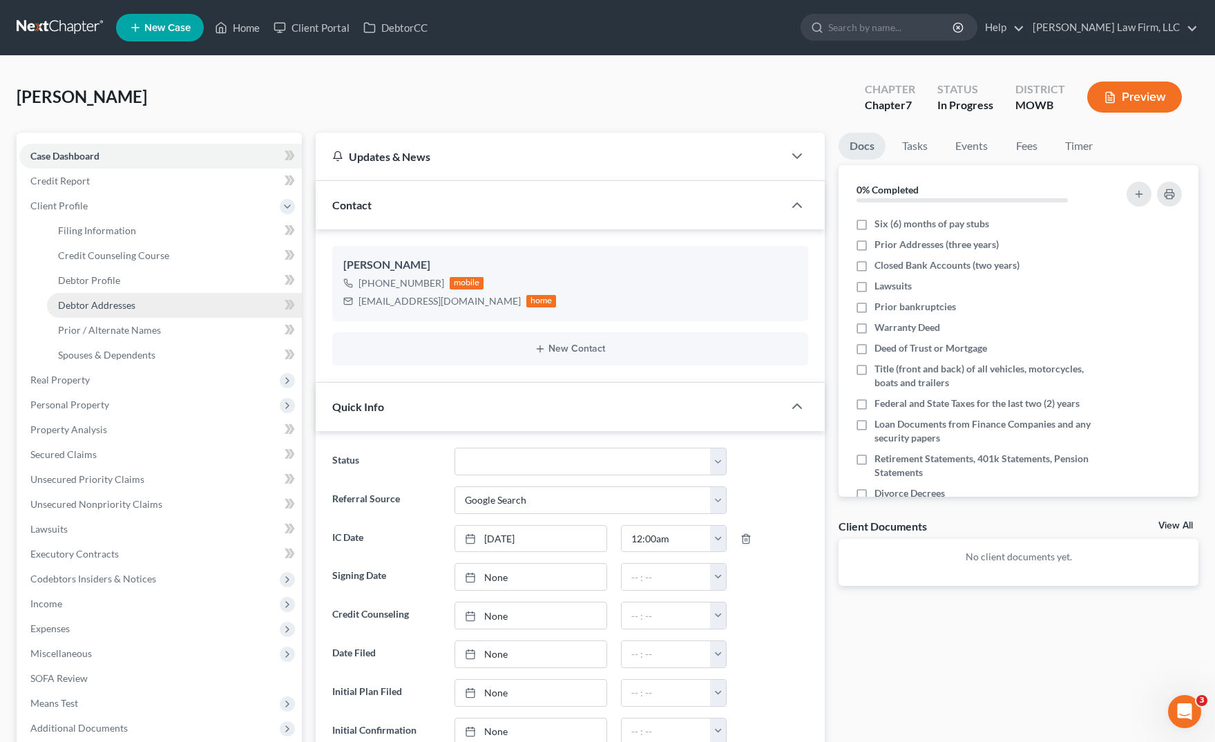
click at [182, 304] on link "Debtor Addresses" at bounding box center [174, 305] width 255 height 25
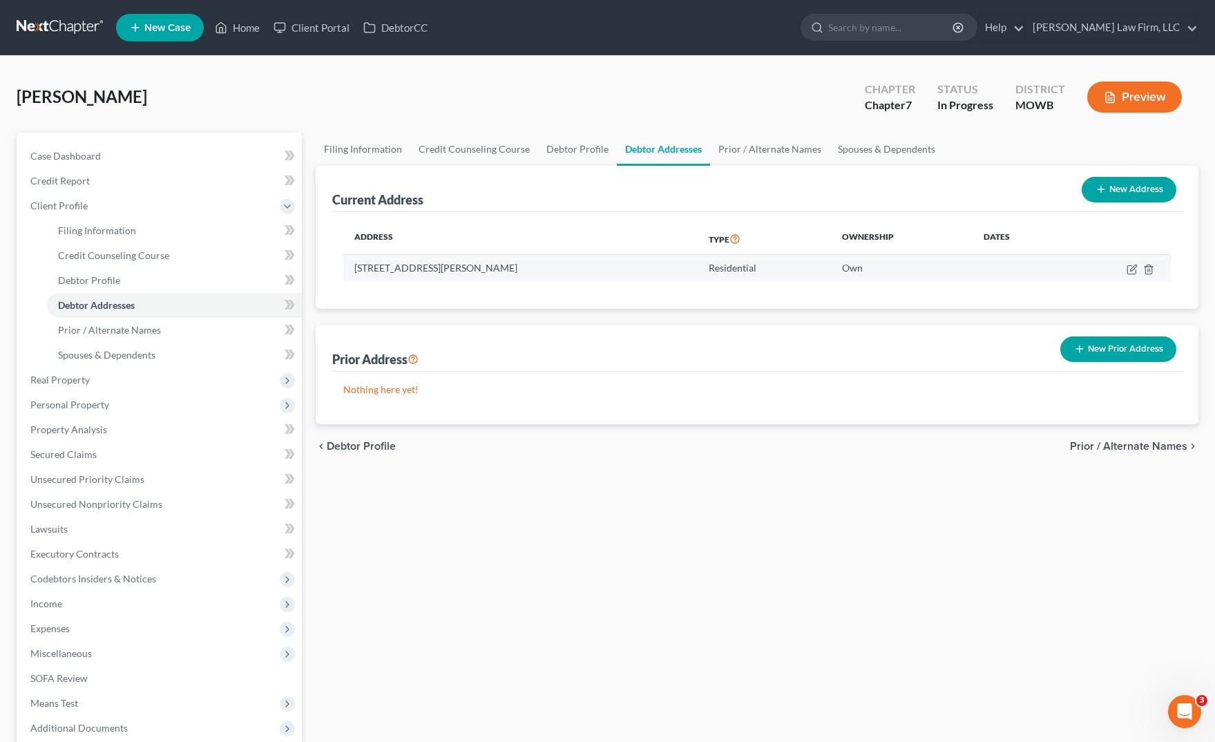
drag, startPoint x: 343, startPoint y: 276, endPoint x: 547, endPoint y: 274, distance: 204.4
click at [547, 274] on div "Address Type Ownership Dates 111 S. Dean Avenue, Apt. 104, Raymore, MO 64083 Re…" at bounding box center [757, 260] width 850 height 97
click at [545, 275] on td "111 S. Dean Avenue, Apt. 104, Raymore, MO 64083" at bounding box center [520, 268] width 354 height 26
drag, startPoint x: 356, startPoint y: 271, endPoint x: 568, endPoint y: 276, distance: 212.1
click at [568, 276] on td "111 S. Dean Avenue, Apt. 104, Raymore, MO 64083" at bounding box center [520, 268] width 354 height 26
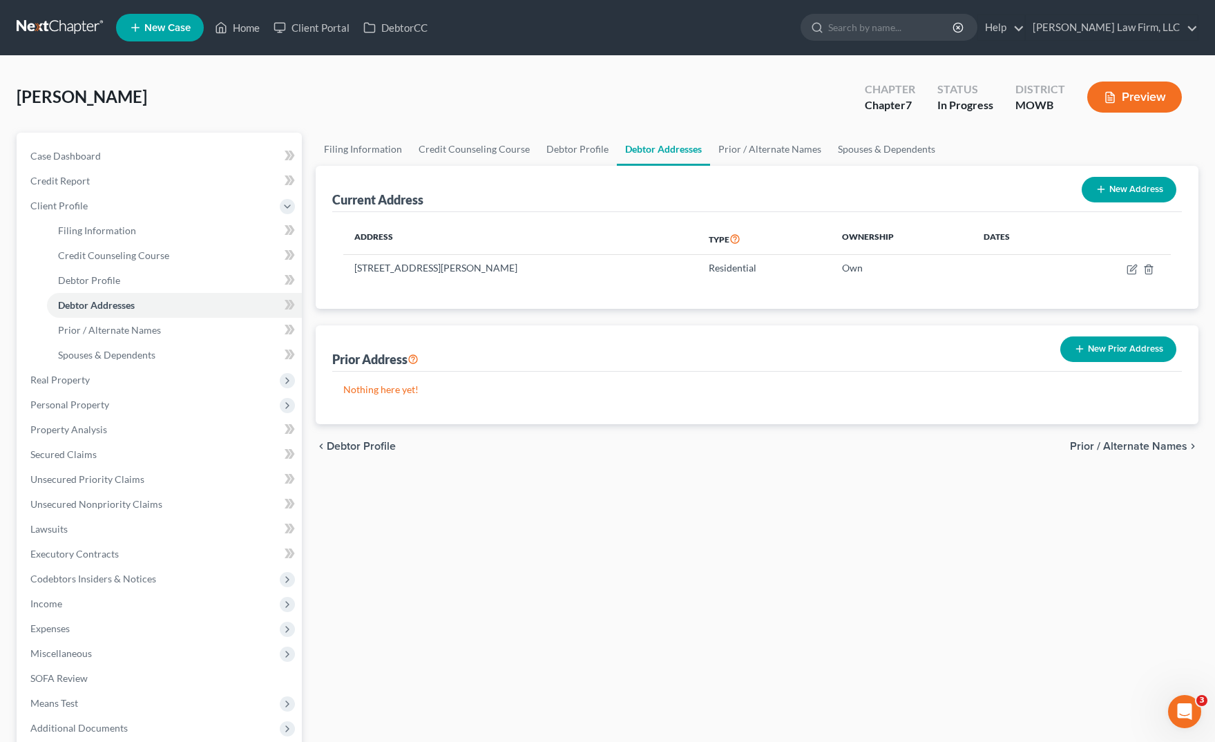
copy td "111 S. Dean Avenue, Apt. 104, Raymore, MO 64083"
click at [805, 479] on div "Filing Information Credit Counseling Course Debtor Profile Debtor Addresses Pri…" at bounding box center [757, 494] width 897 height 723
click at [75, 25] on link at bounding box center [61, 27] width 88 height 25
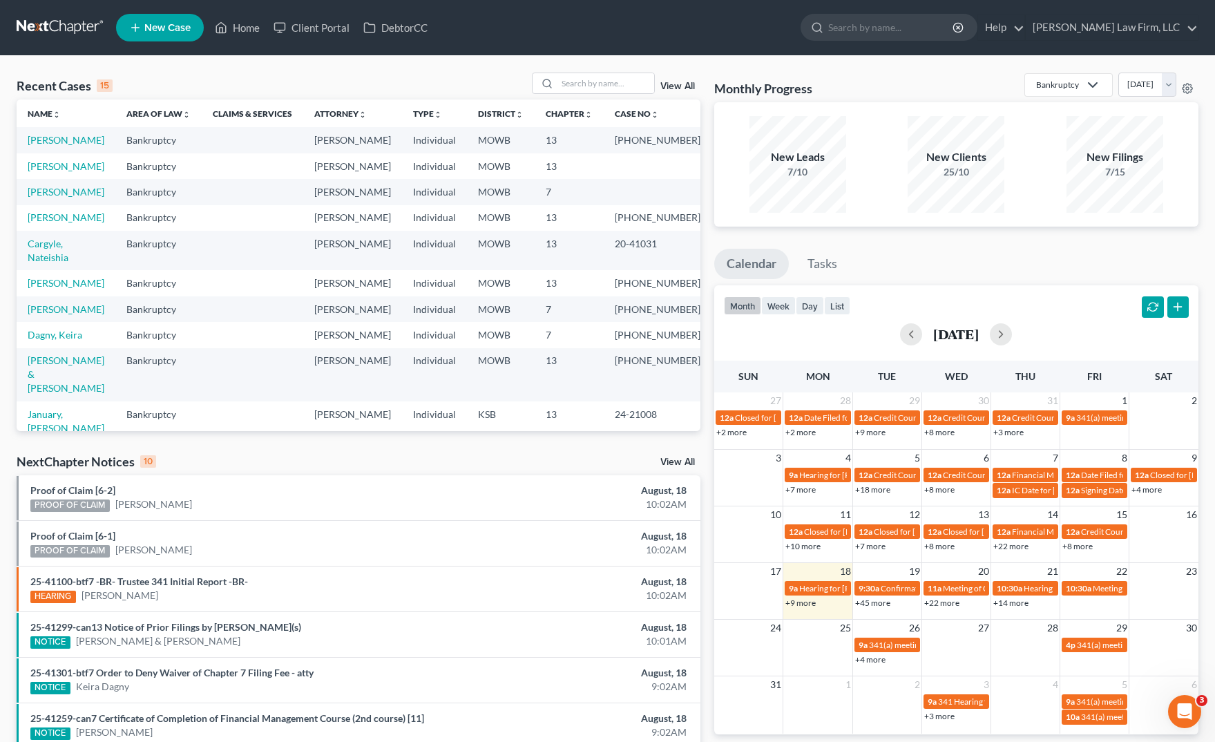
click at [196, 588] on div "HEARING Welton LeJeune III" at bounding box center [246, 595] width 432 height 15
click at [191, 582] on link "25-41100-btf7 -BR- Trustee 341 Initial Report -BR-" at bounding box center [139, 581] width 218 height 12
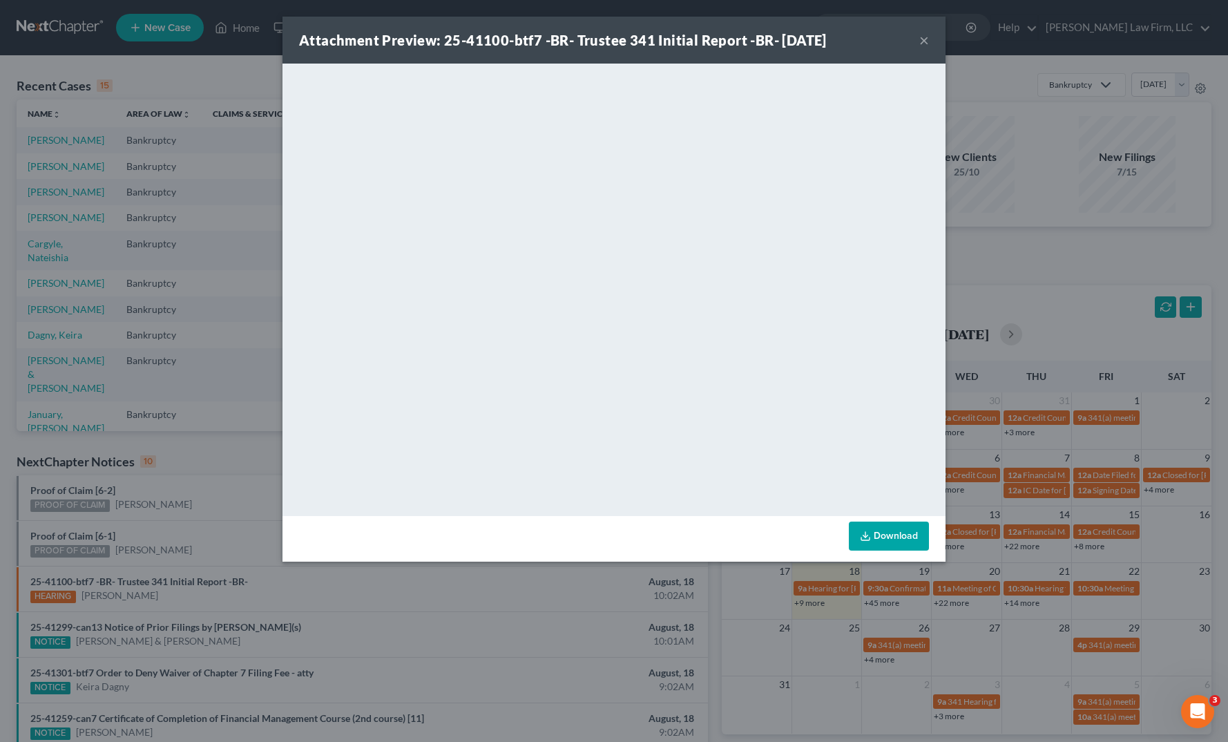
click at [235, 472] on div "Attachment Preview: 25-41100-btf7 -BR- Trustee 341 Initial Report -BR- 08/18/20…" at bounding box center [614, 371] width 1228 height 742
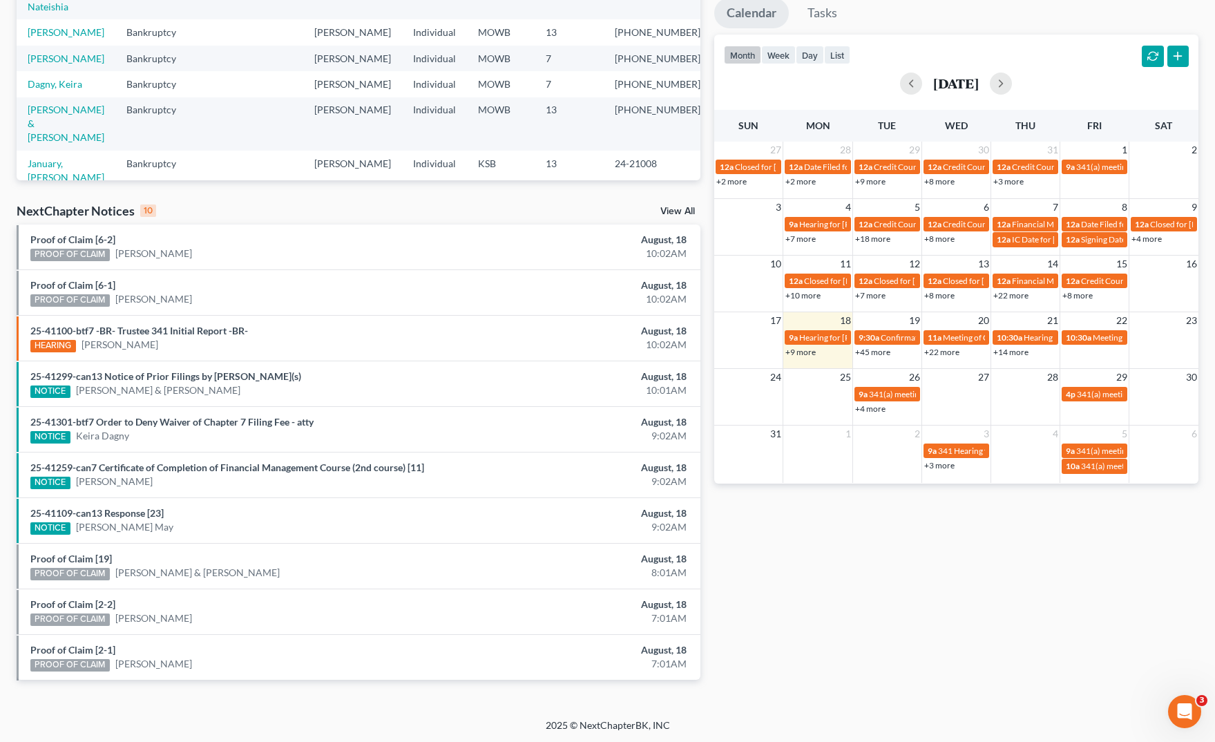
scroll to position [252, 0]
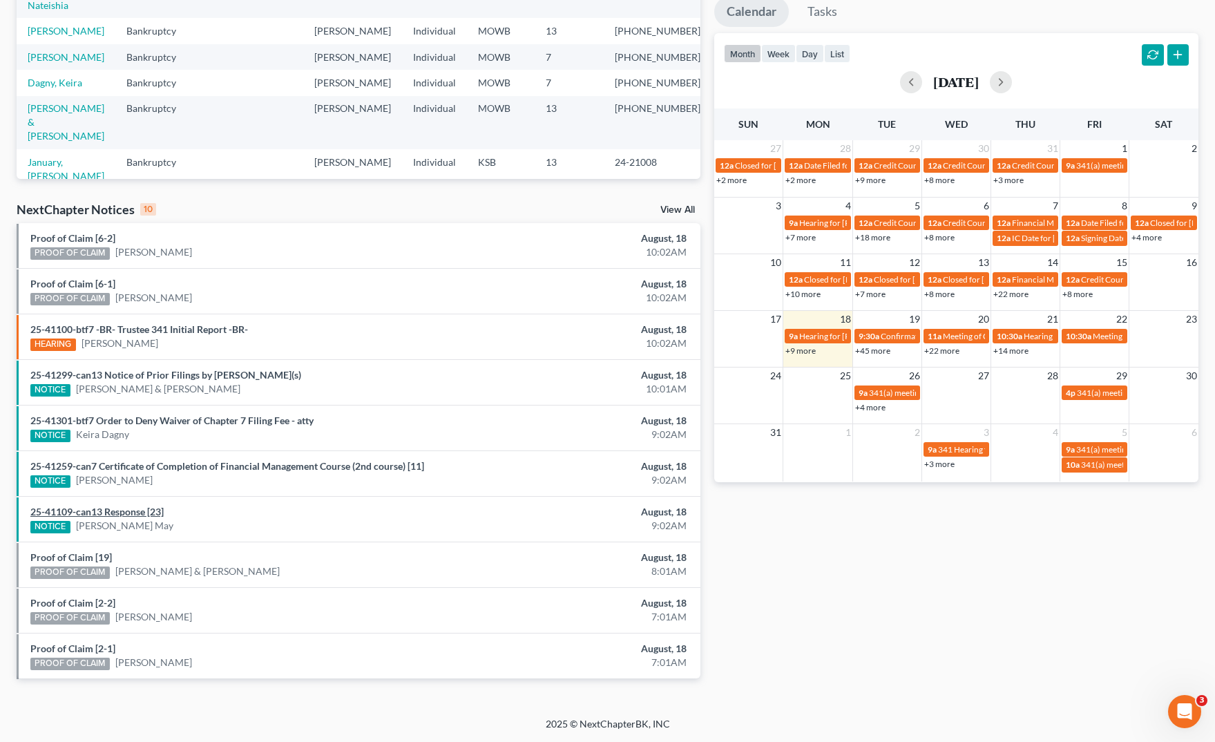
click at [140, 509] on link "25-41109-can13 Response [23]" at bounding box center [96, 512] width 133 height 12
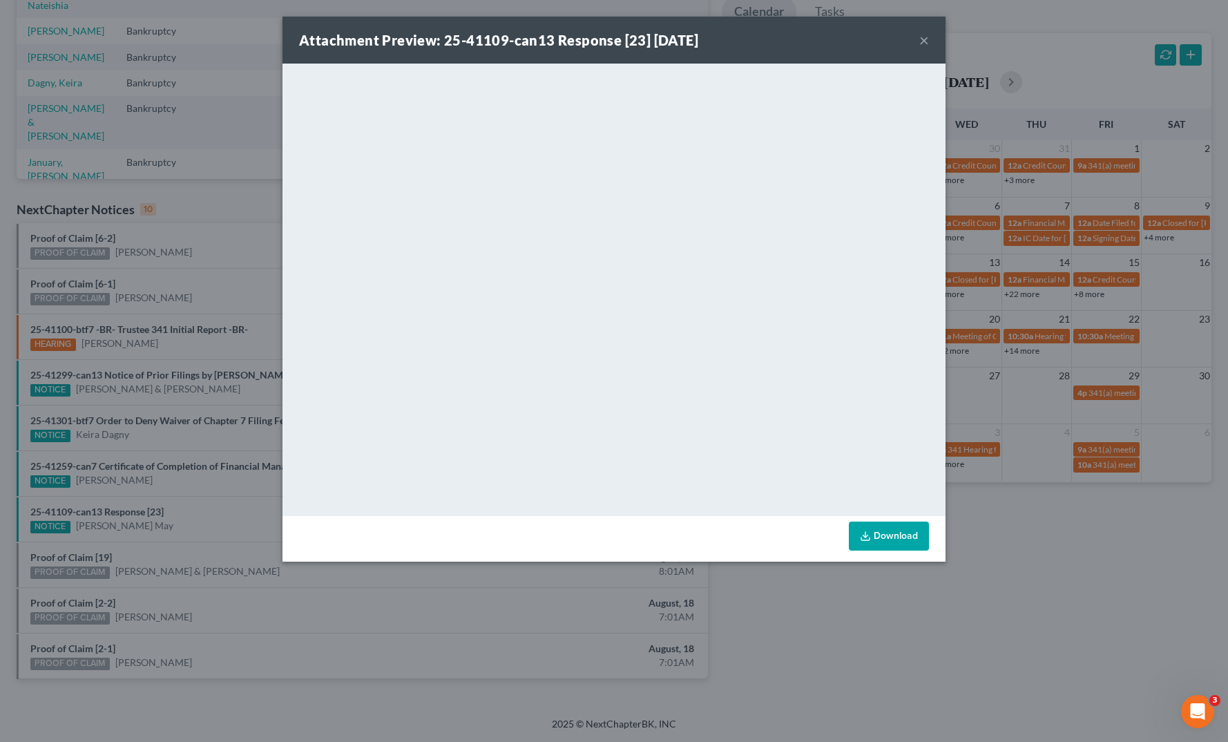
click at [355, 631] on div "Attachment Preview: 25-41109-can13 Response [23] 08/18/2025 × <object ng-attr-d…" at bounding box center [614, 371] width 1228 height 742
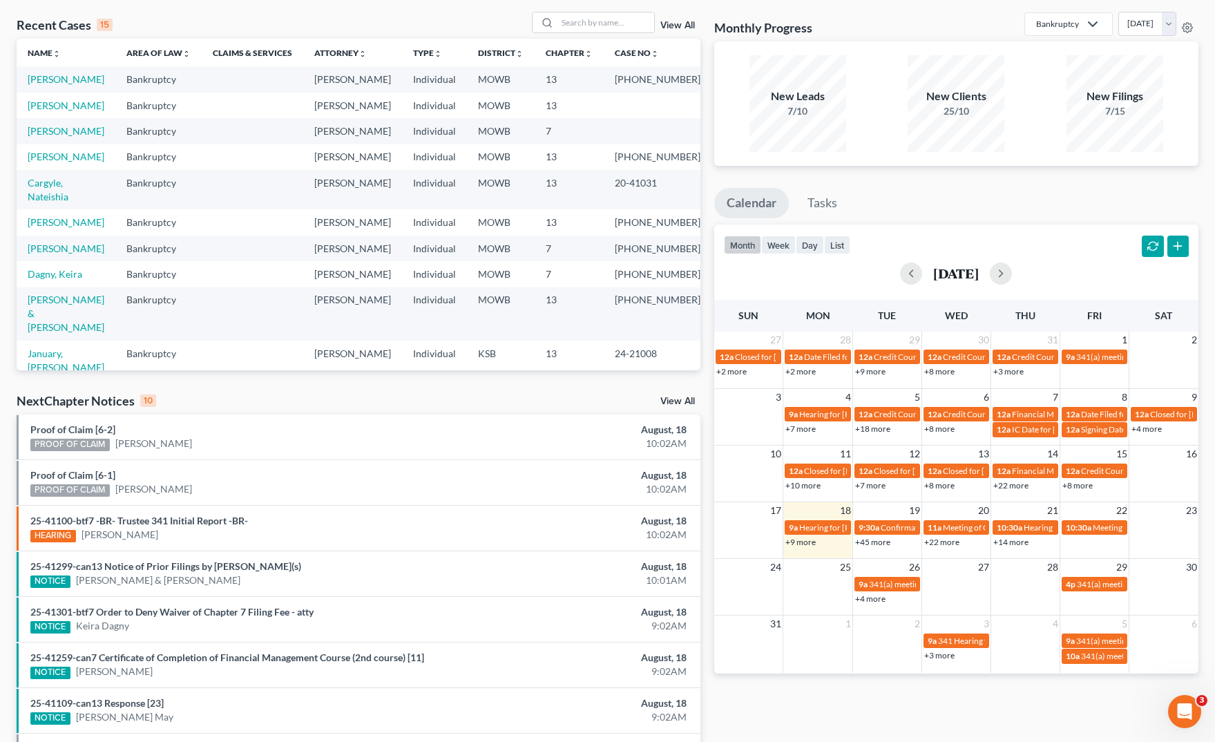
scroll to position [0, 0]
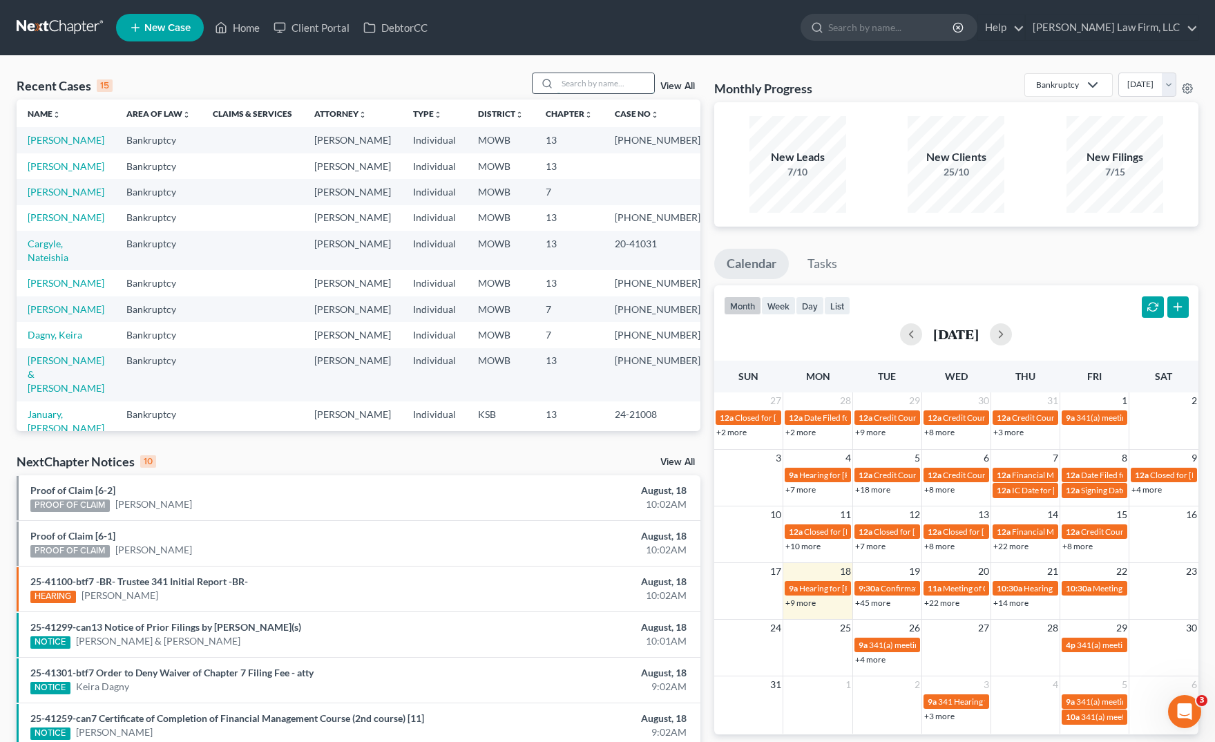
click at [610, 88] on input "search" at bounding box center [605, 83] width 97 height 20
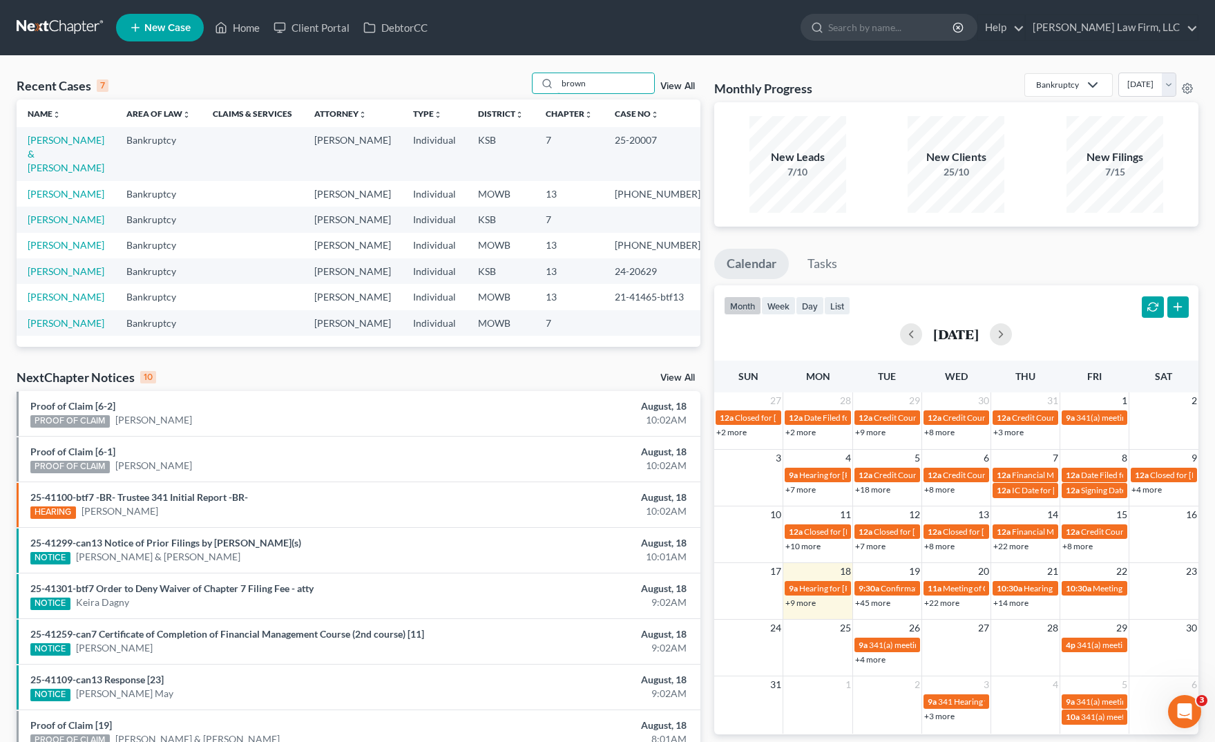
type input "brown"
click at [19, 154] on td "Brown, Steven & Lull, Beth" at bounding box center [66, 153] width 99 height 53
click at [25, 154] on td "Brown, Steven & Lull, Beth" at bounding box center [66, 153] width 99 height 53
click at [48, 155] on link "Brown, Steven & Lull, Beth" at bounding box center [66, 153] width 77 height 39
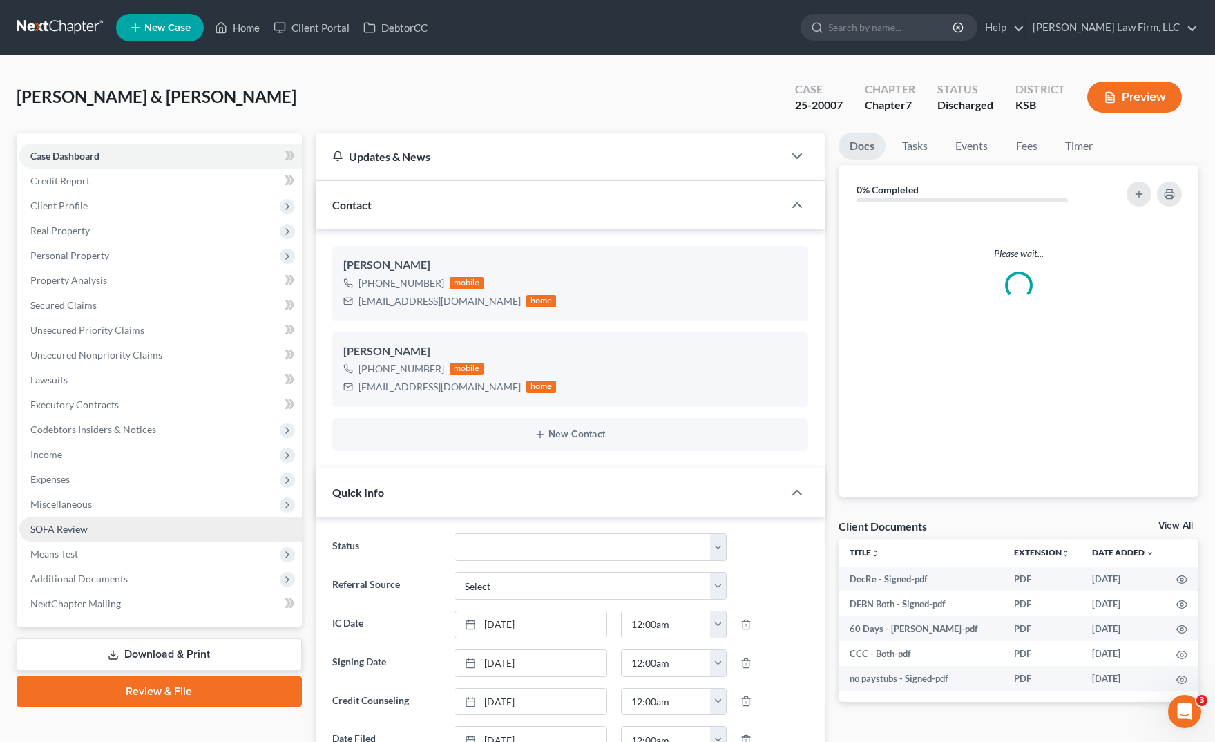
click at [119, 530] on link "SOFA Review" at bounding box center [160, 529] width 282 height 25
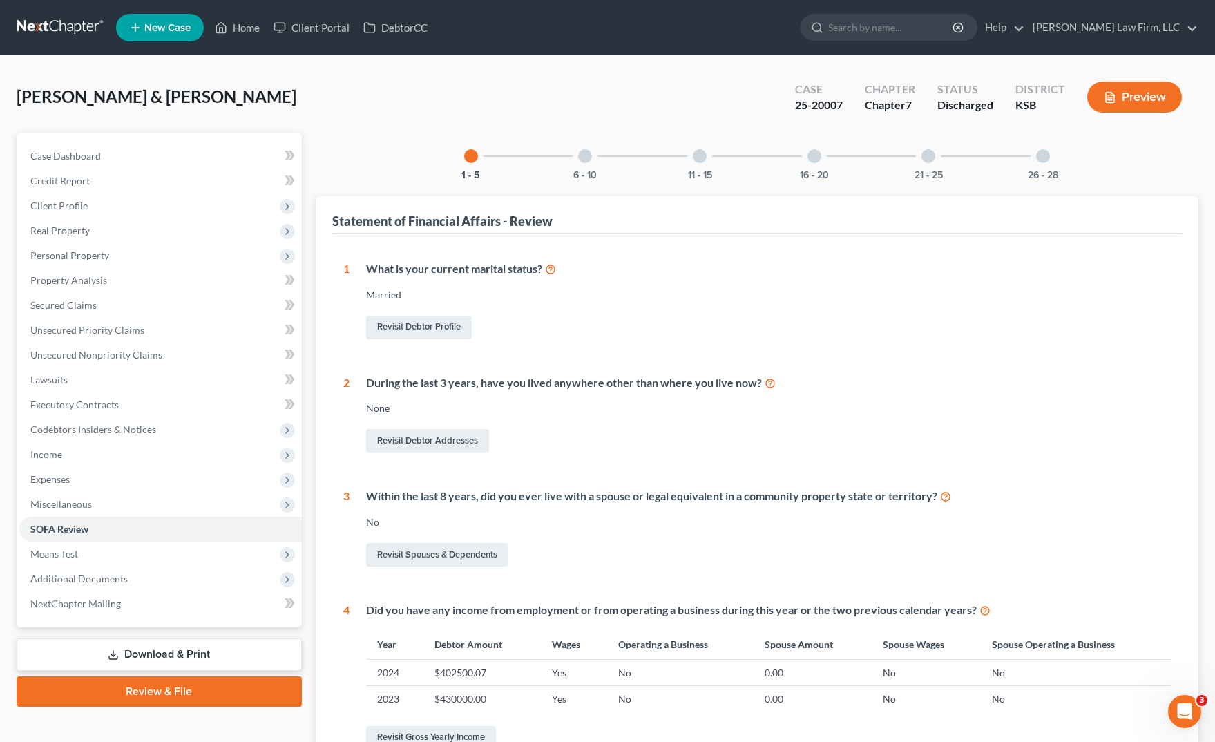
click at [568, 164] on div "6 - 10" at bounding box center [585, 156] width 47 height 47
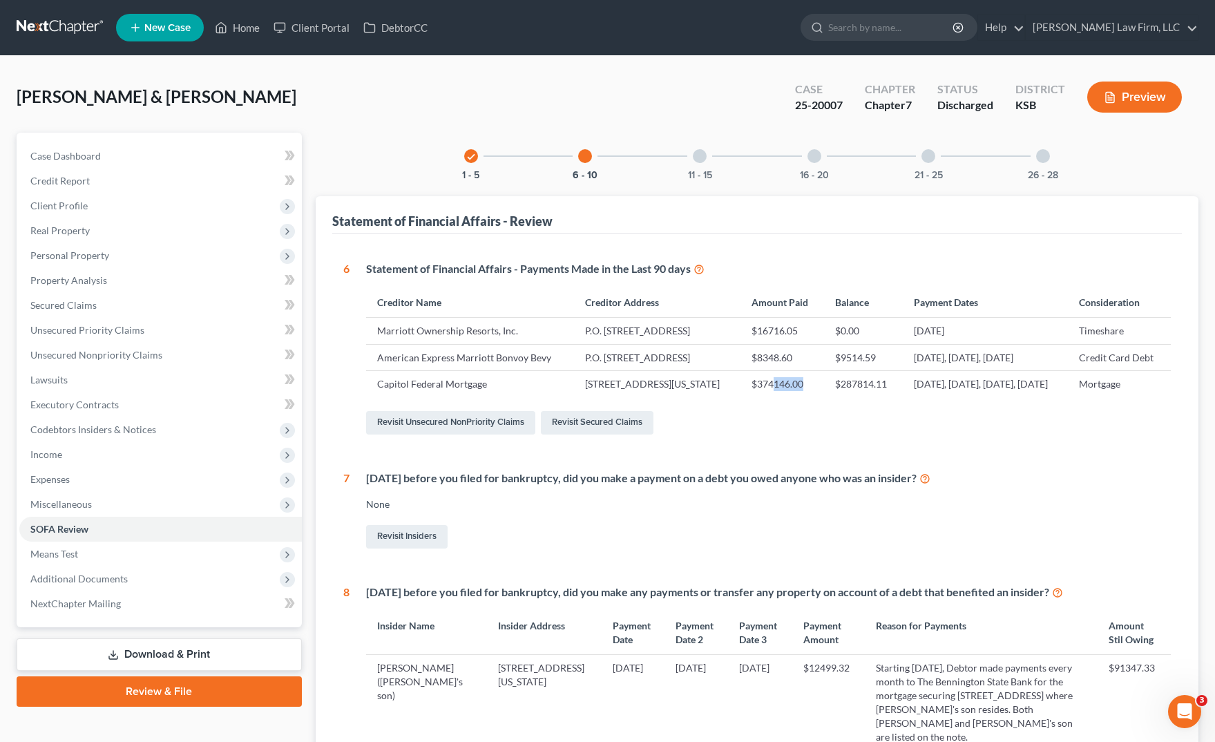
drag, startPoint x: 739, startPoint y: 426, endPoint x: 769, endPoint y: 425, distance: 30.4
click at [769, 397] on td "$374146.00" at bounding box center [782, 384] width 84 height 26
click at [283, 68] on div "Brown, Steven & Lull, Beth Upgraded Case 25-20007 Chapter Chapter 7 Status Disc…" at bounding box center [607, 597] width 1215 height 1083
click at [327, 124] on div "Brown, Steven & Lull, Beth Upgraded Case 25-20007 Chapter Chapter 7 Status Disc…" at bounding box center [608, 103] width 1182 height 60
